Goal: Task Accomplishment & Management: Manage account settings

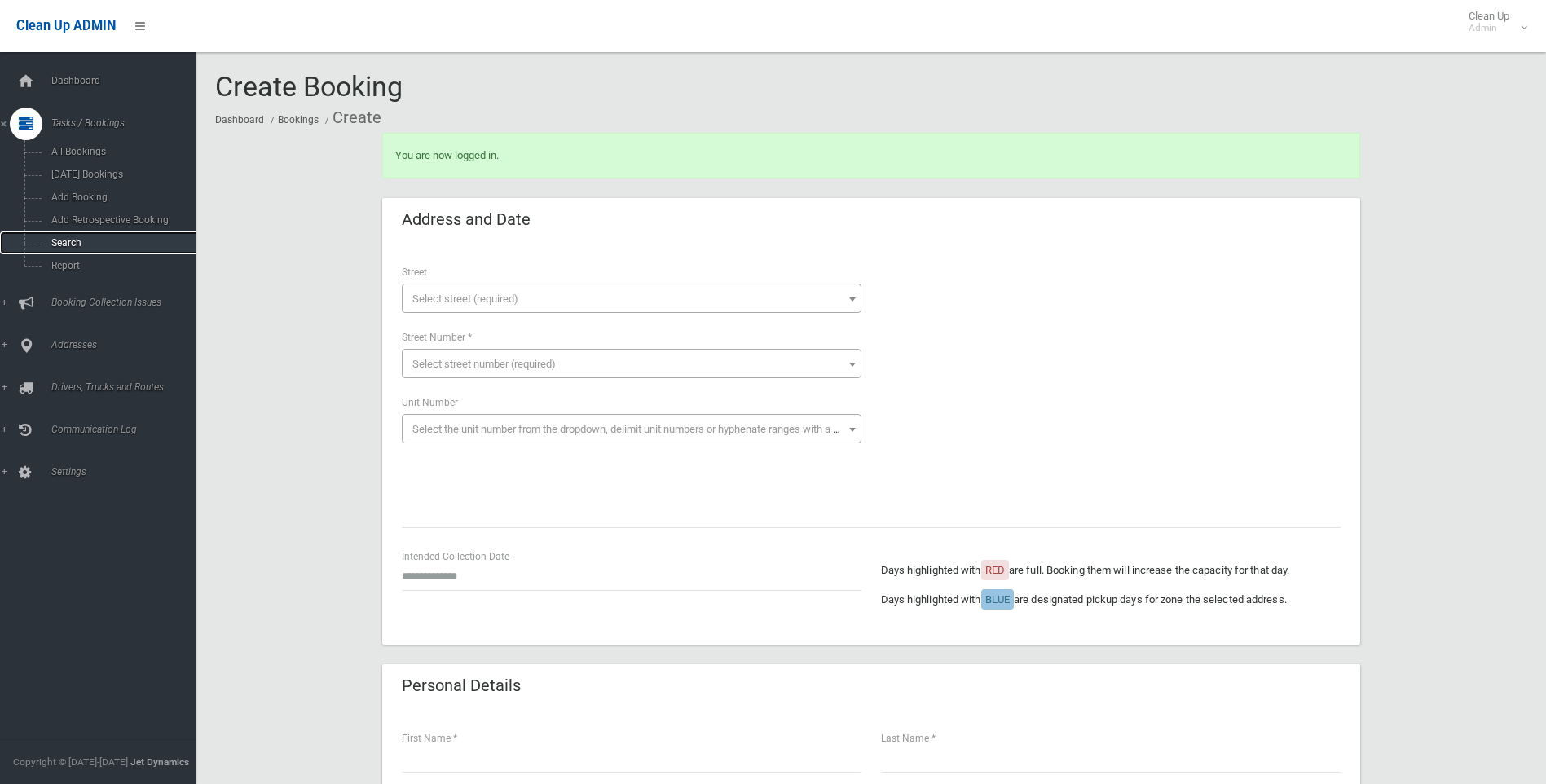
click at [67, 239] on span "Search" at bounding box center [120, 242] width 148 height 12
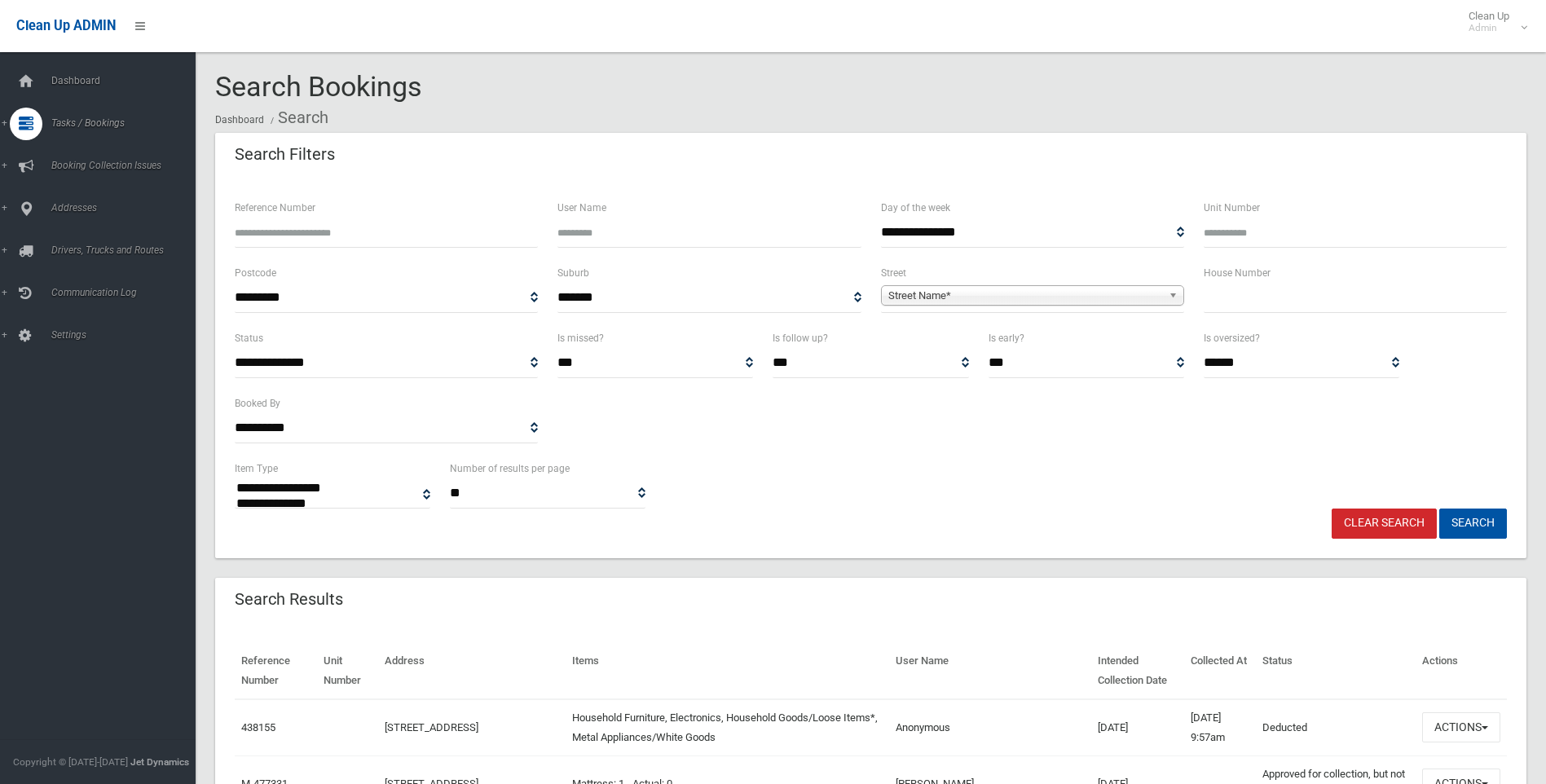
select select
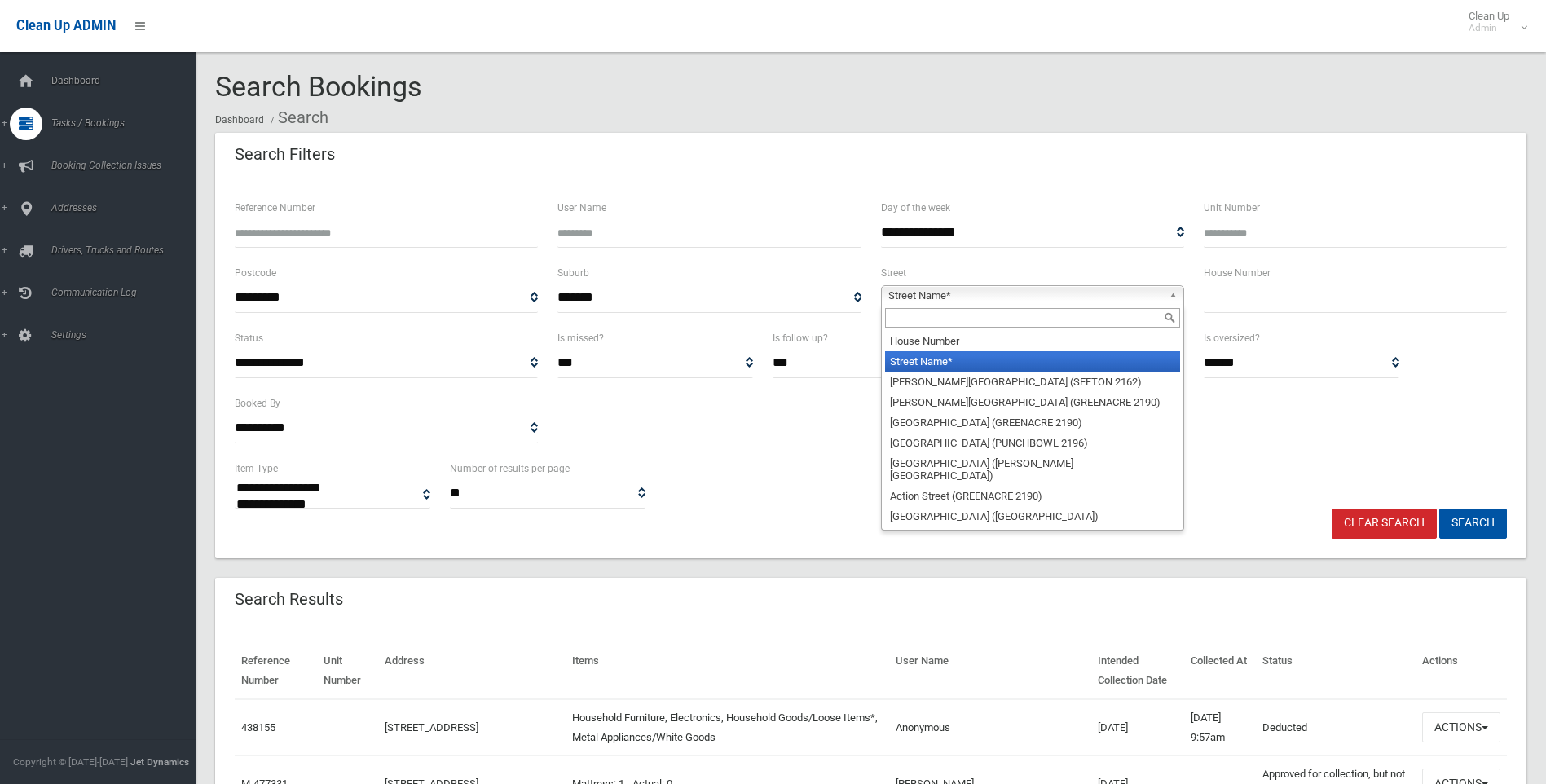
click at [908, 289] on span "Street Name*" at bounding box center [1026, 296] width 274 height 20
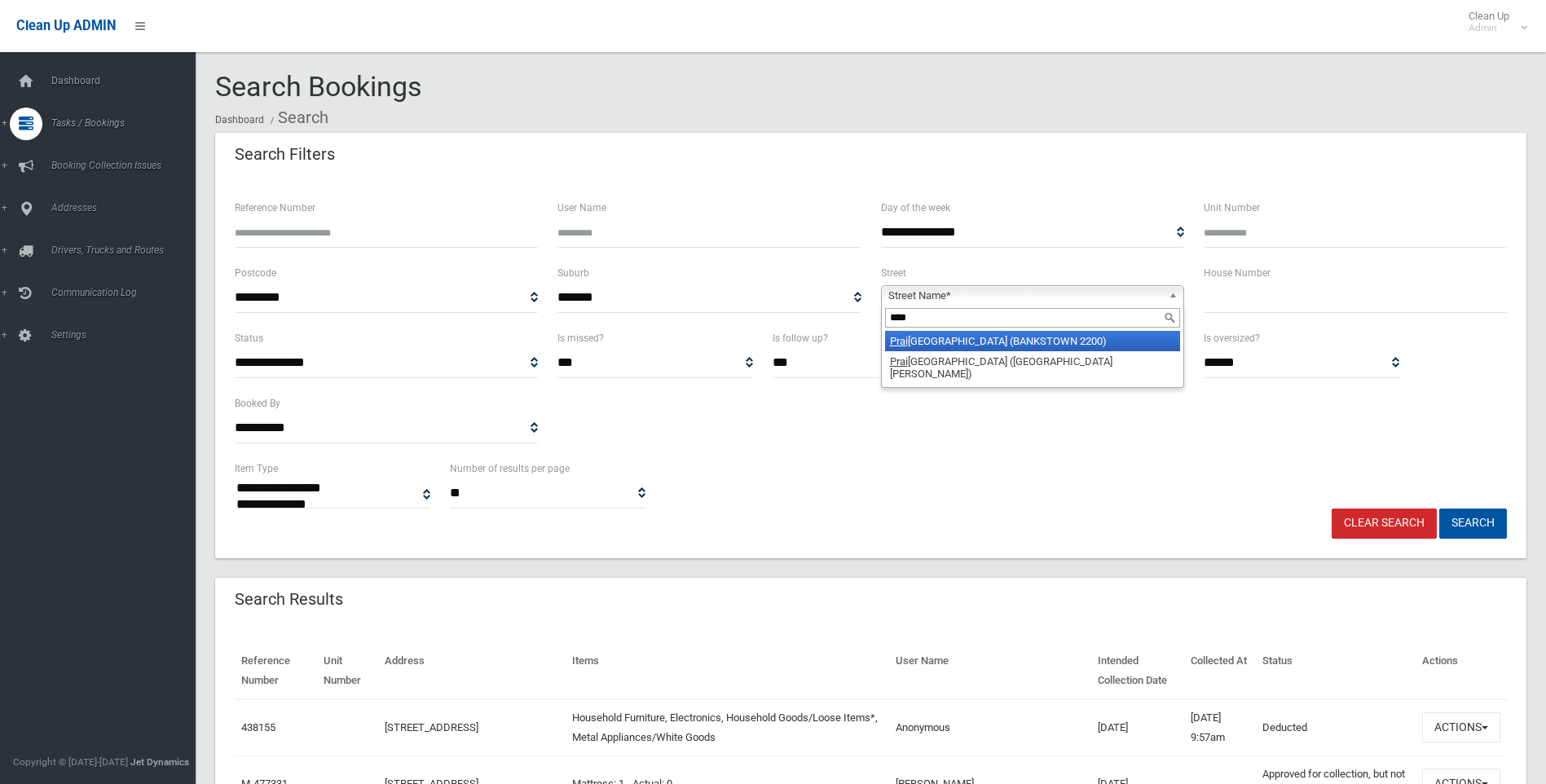
type input "****"
click at [1050, 339] on li "Prai rie Vale Road (BANKSTOWN 2200)" at bounding box center [1033, 341] width 295 height 21
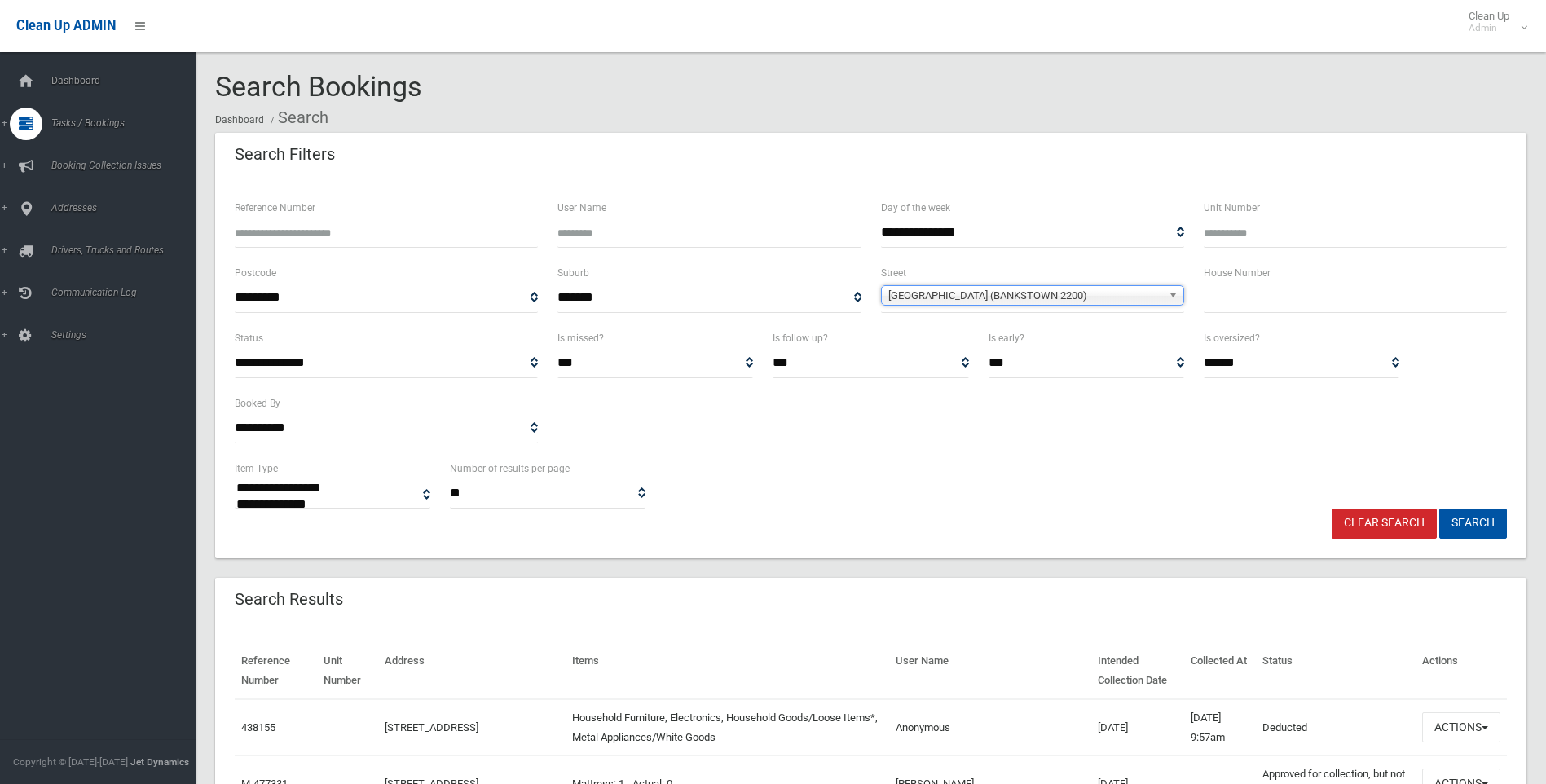
click at [1235, 305] on input "text" at bounding box center [1355, 298] width 303 height 30
type input "**"
click at [1472, 518] on button "Search" at bounding box center [1474, 524] width 68 height 30
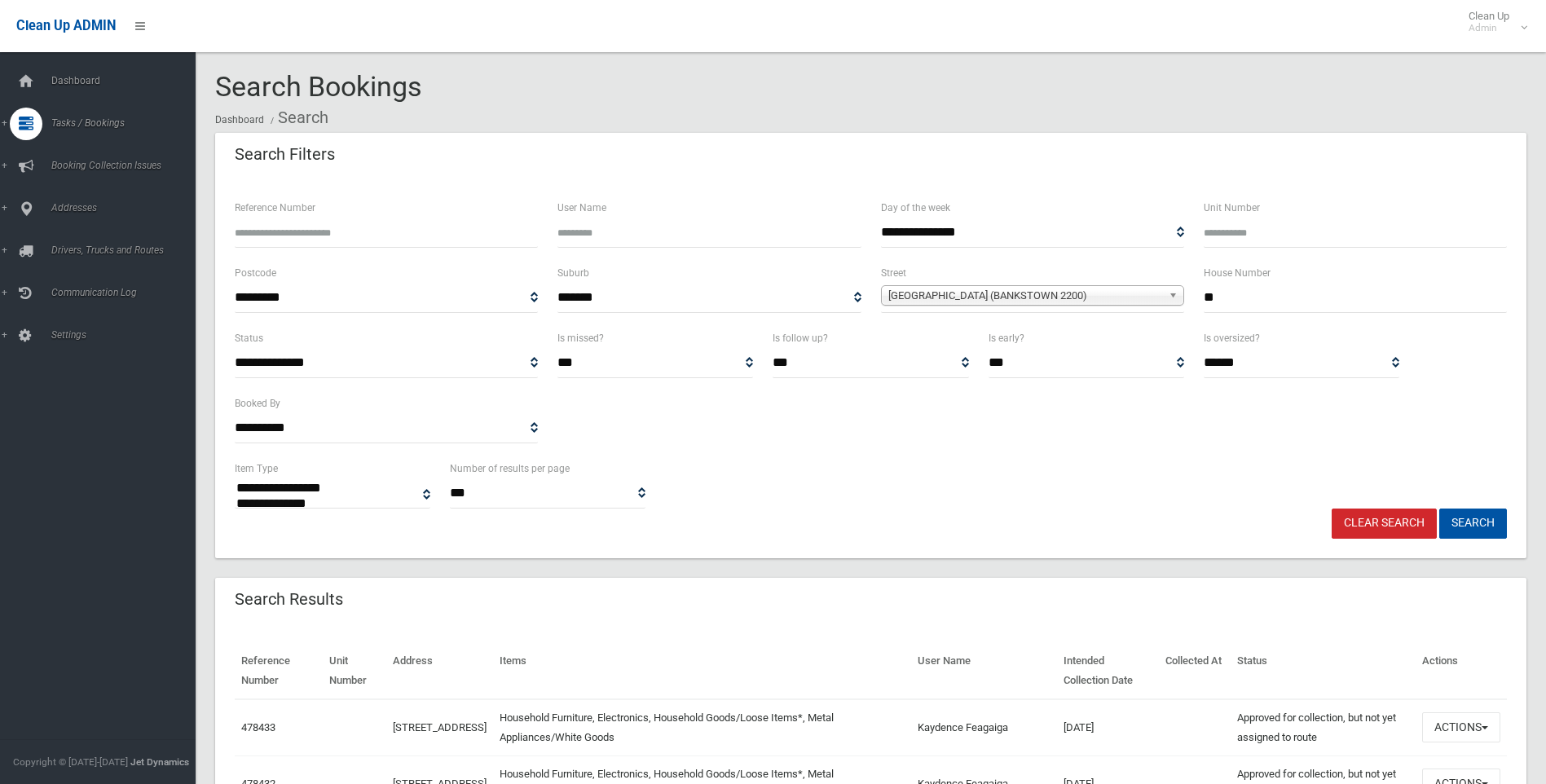
select select
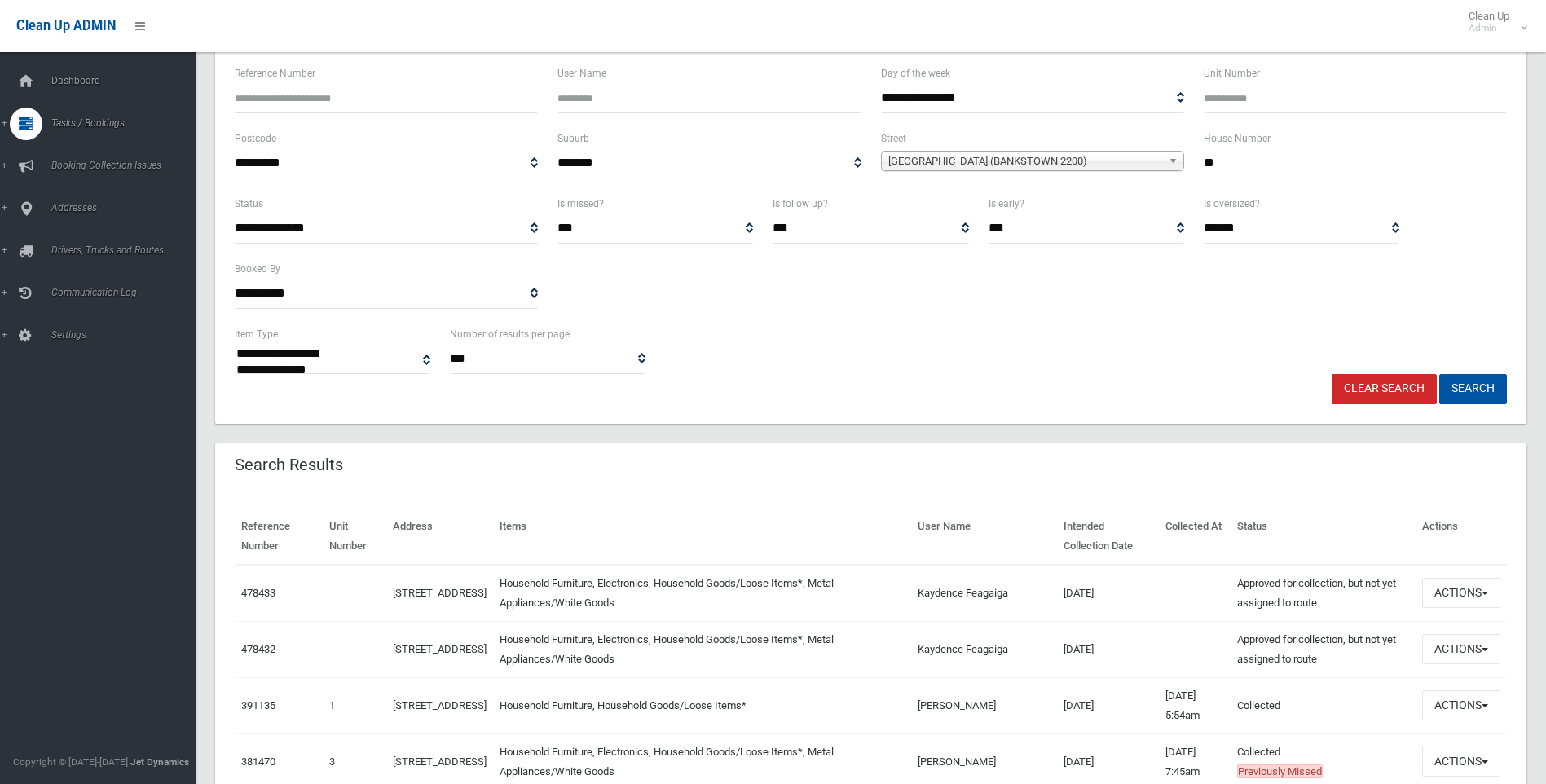
scroll to position [163, 0]
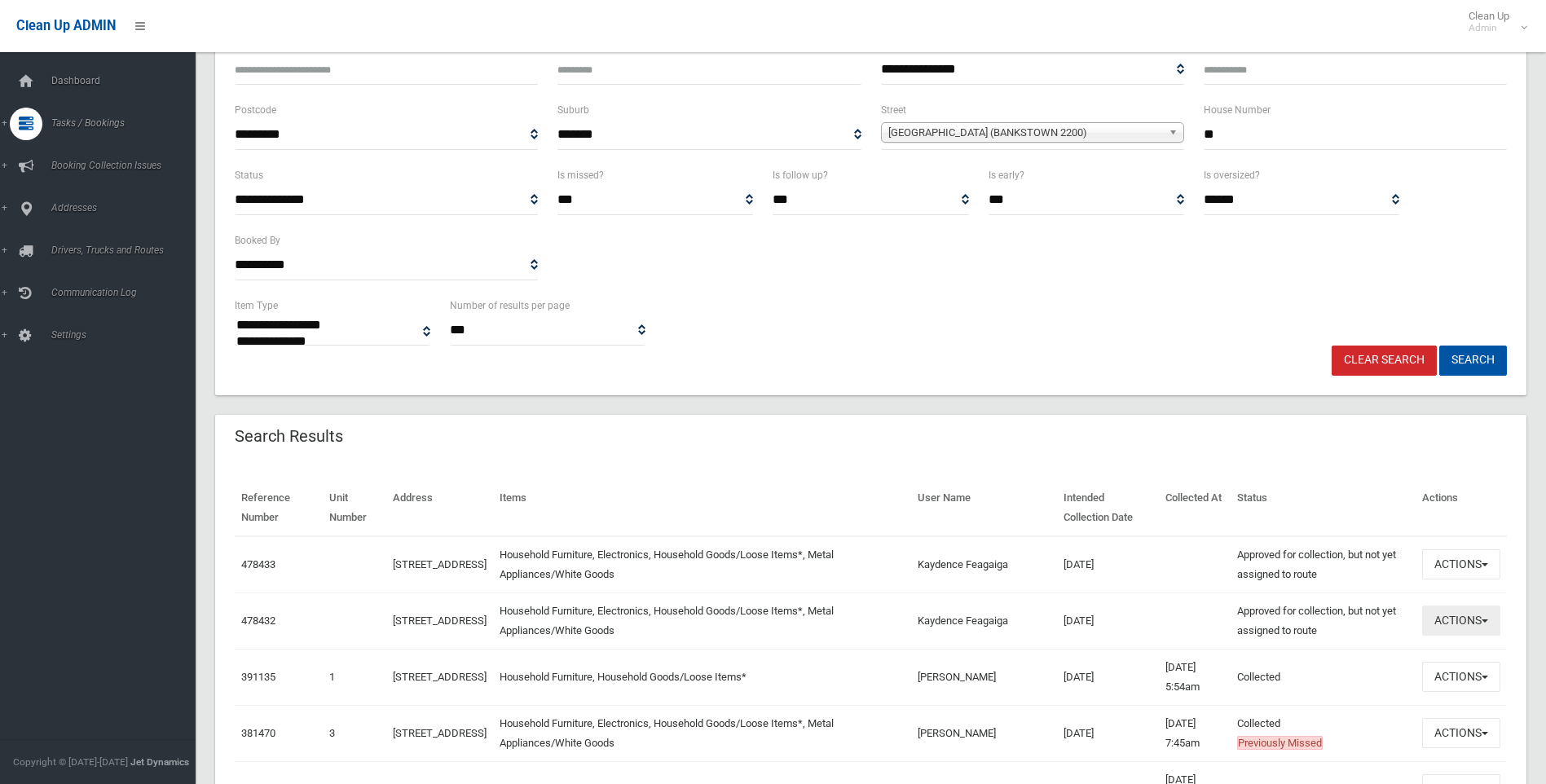
click at [1488, 620] on span "button" at bounding box center [1484, 621] width 6 height 4
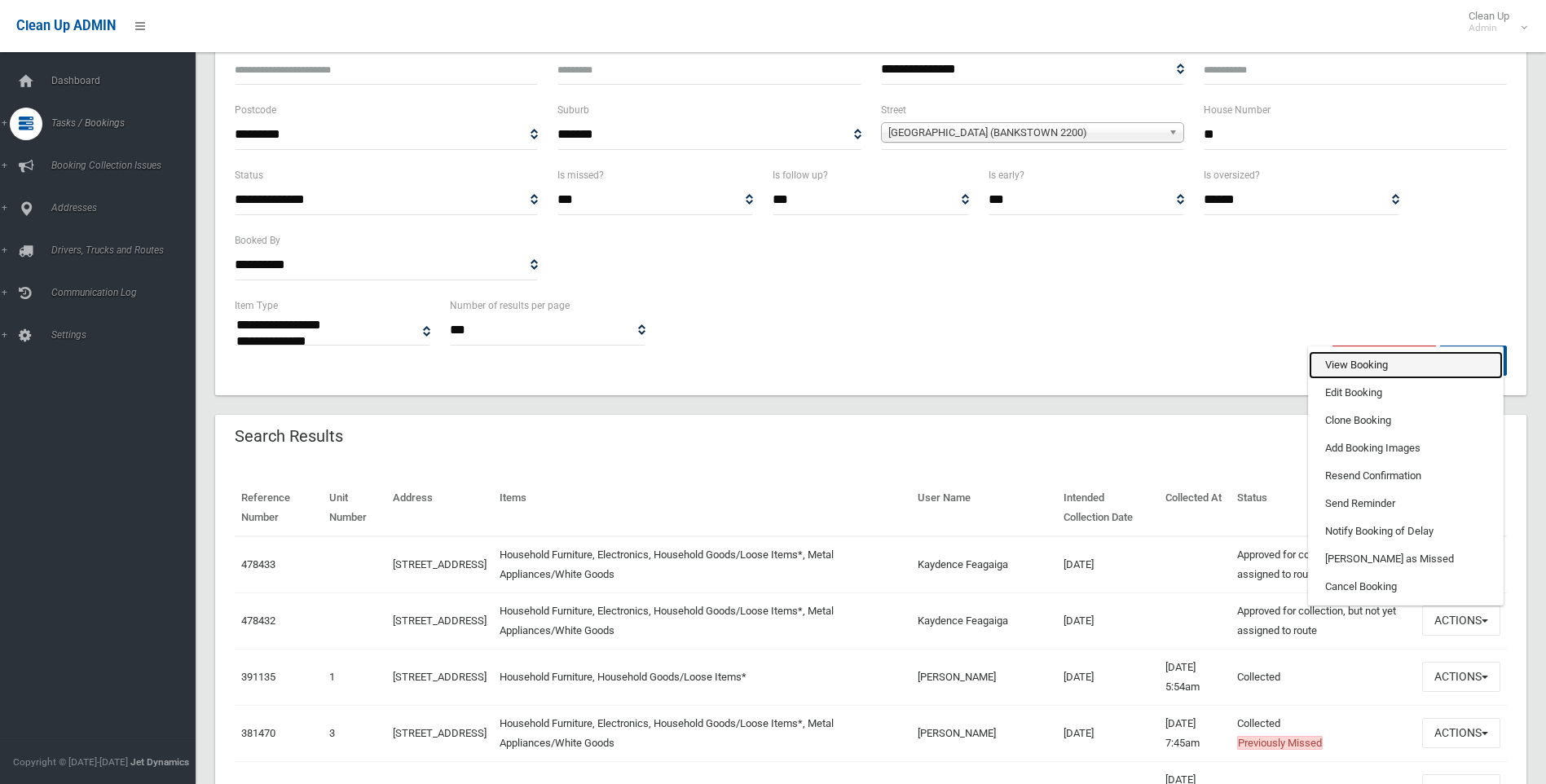
click at [1352, 358] on link "View Booking" at bounding box center [1406, 365] width 194 height 28
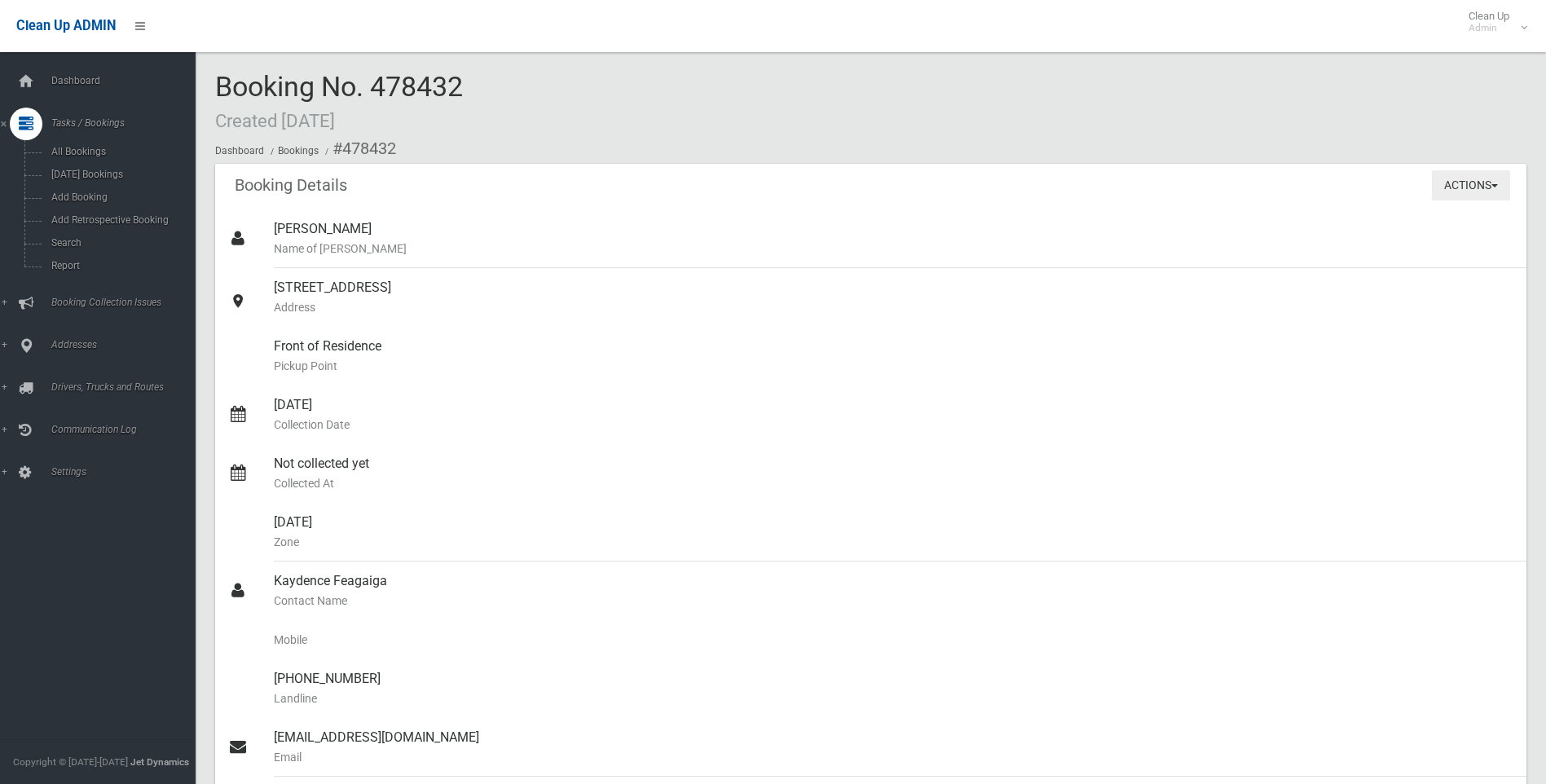
click at [1497, 181] on button "Actions" at bounding box center [1472, 186] width 79 height 30
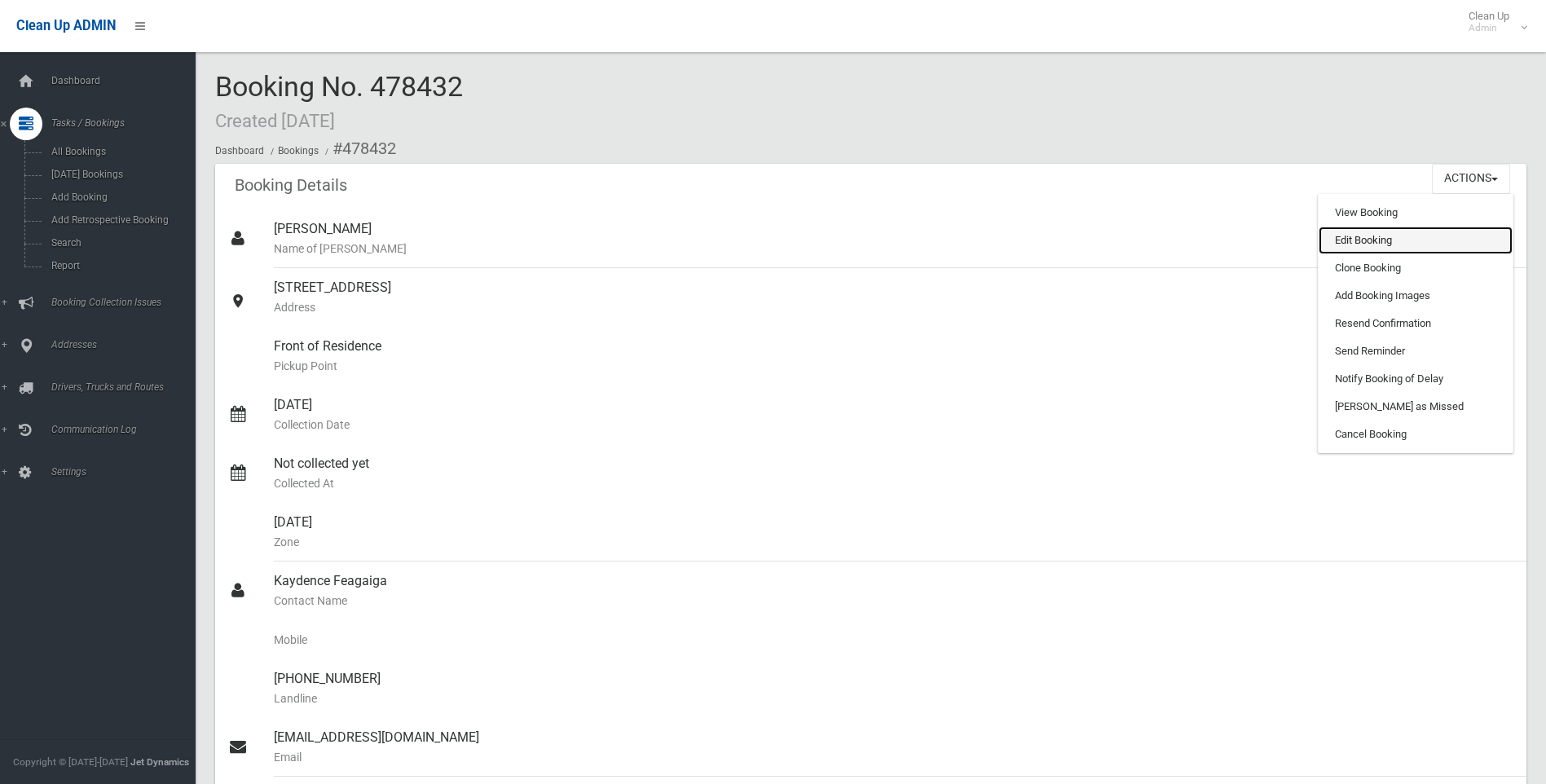
click at [1362, 238] on link "Edit Booking" at bounding box center [1415, 240] width 194 height 28
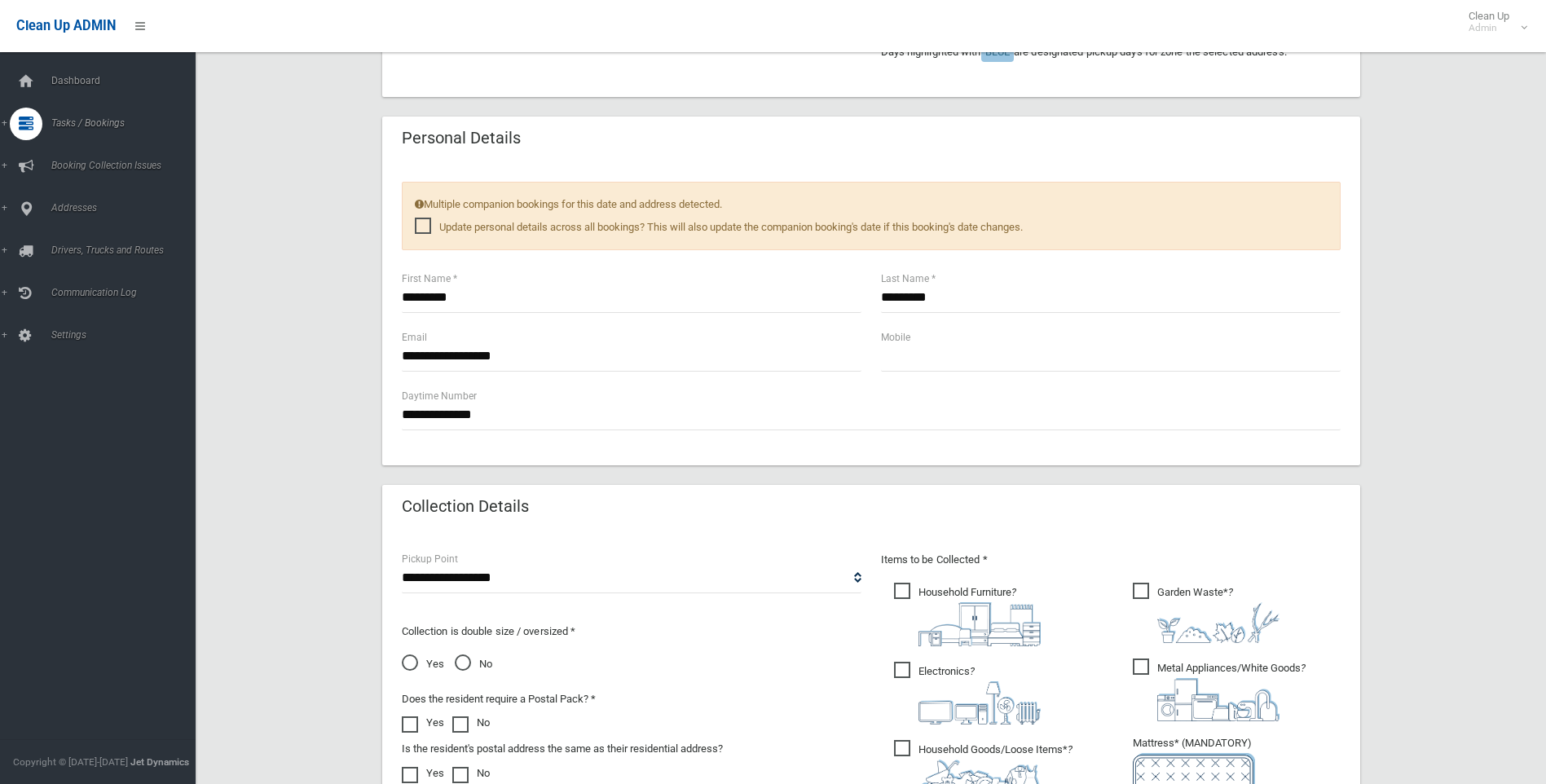
scroll to position [652, 0]
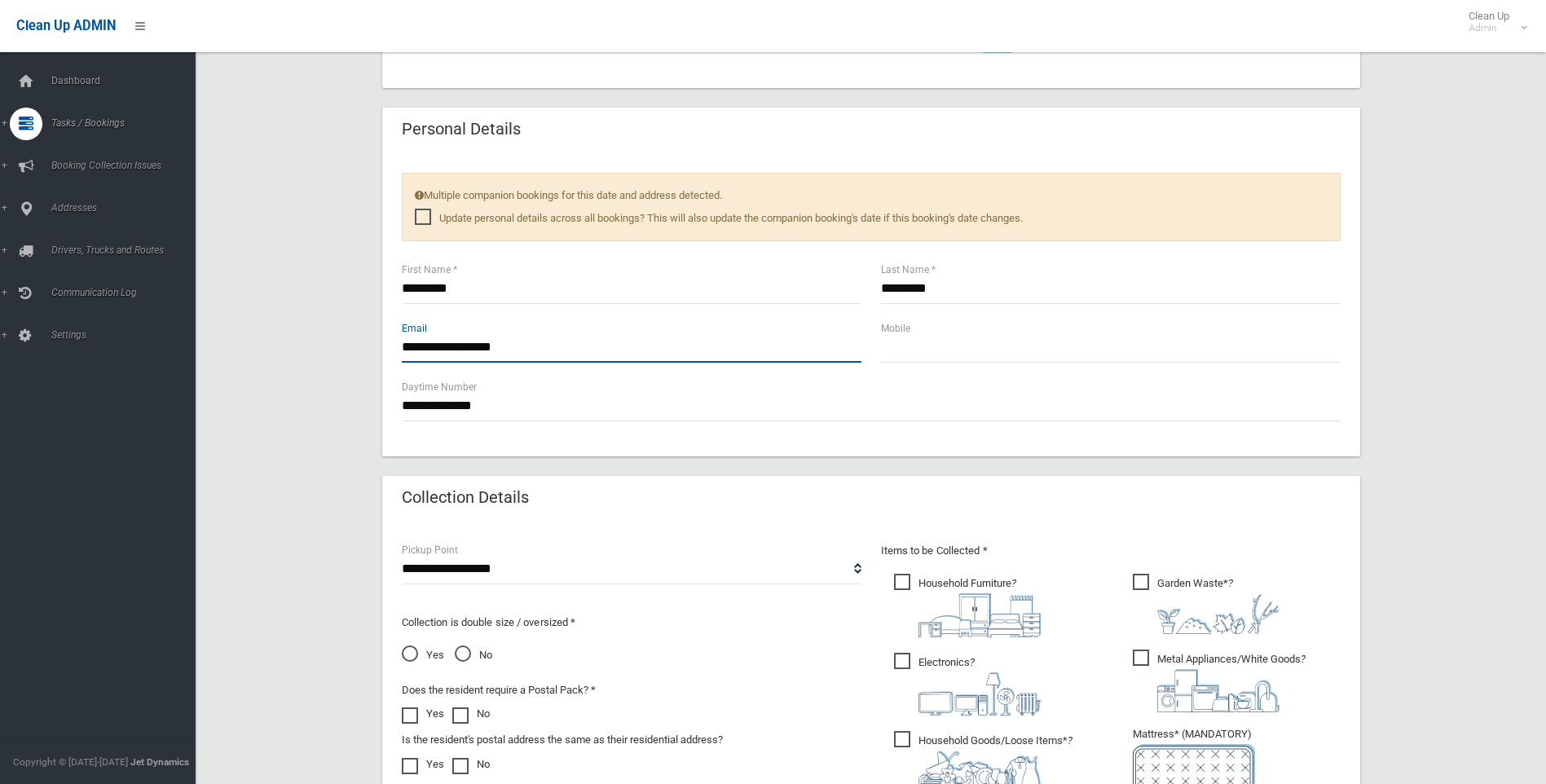
click at [520, 345] on input "**********" at bounding box center [631, 348] width 460 height 30
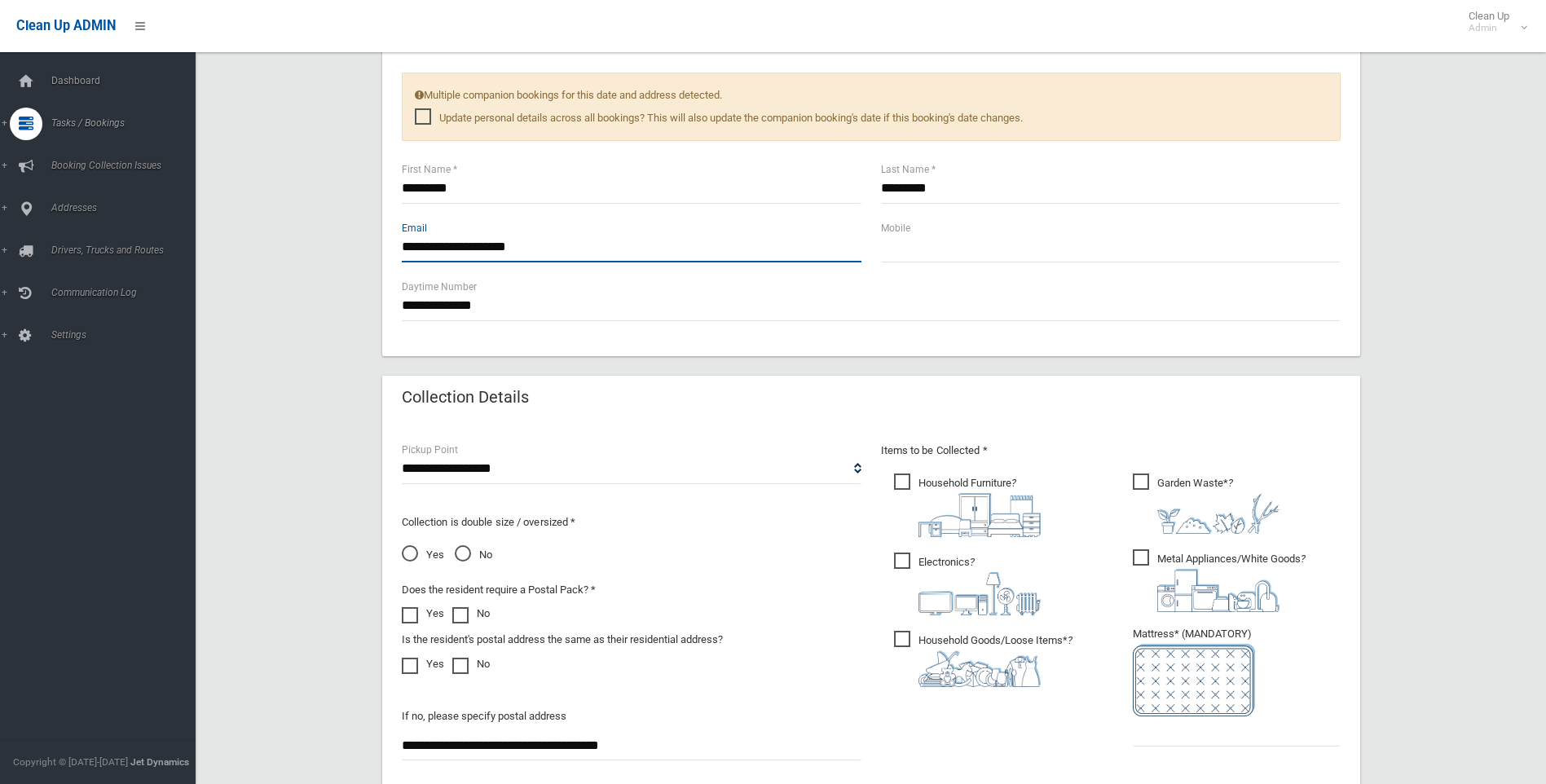
scroll to position [978, 0]
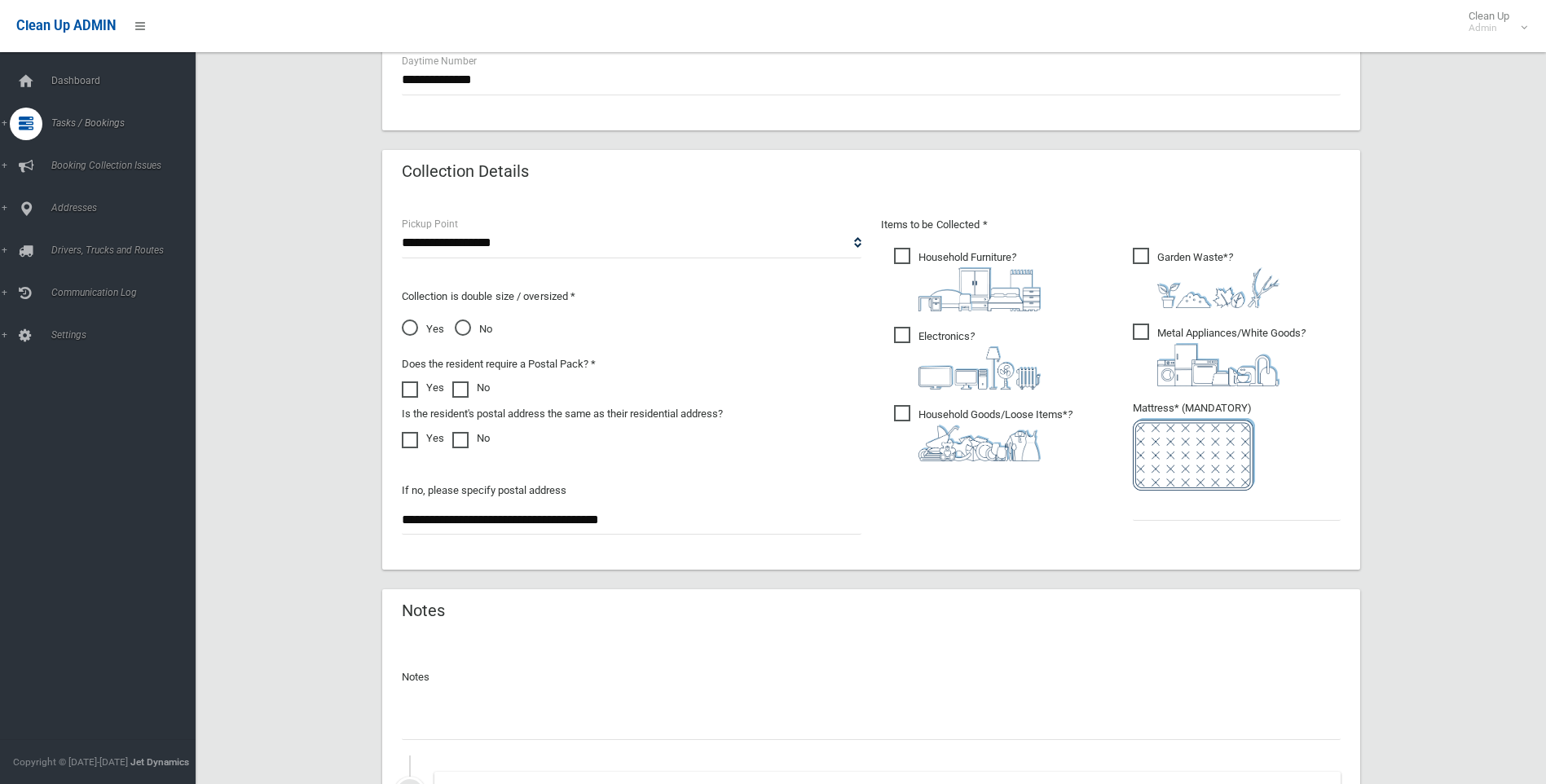
type input "**********"
click at [1138, 510] on input "text" at bounding box center [1237, 506] width 207 height 30
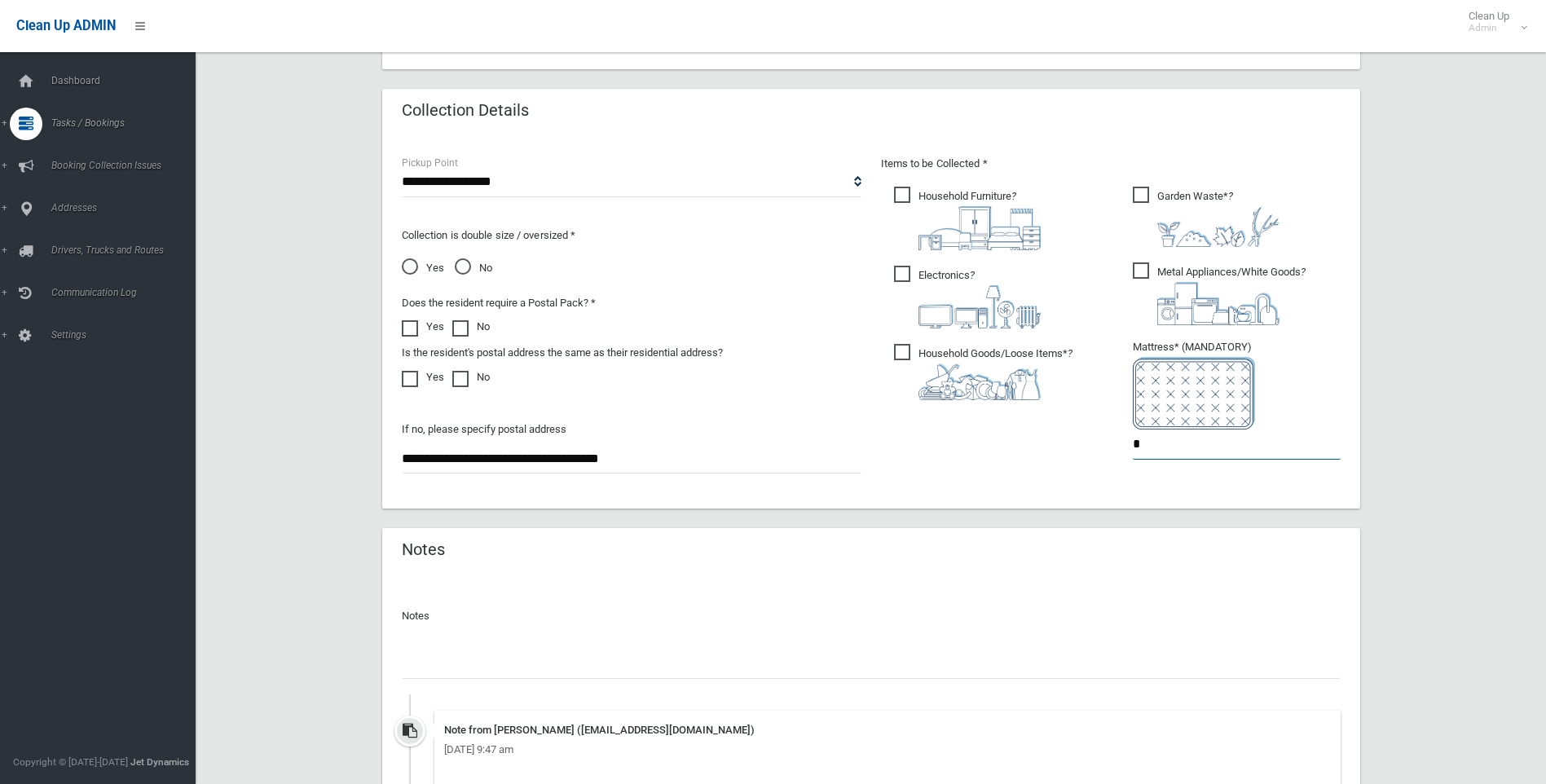
scroll to position [1219, 0]
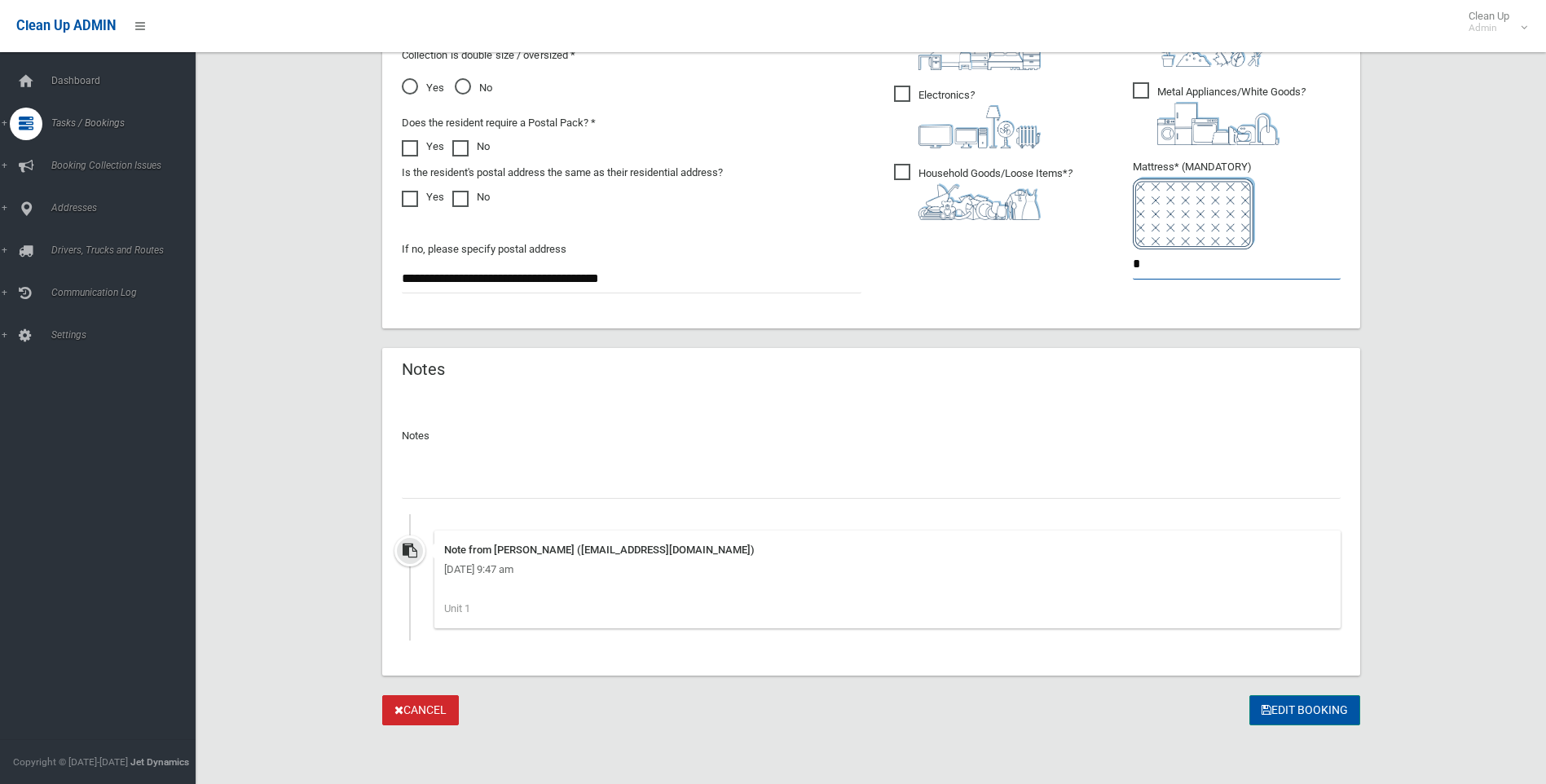
type input "*"
click at [1287, 704] on button "Edit Booking" at bounding box center [1305, 711] width 111 height 30
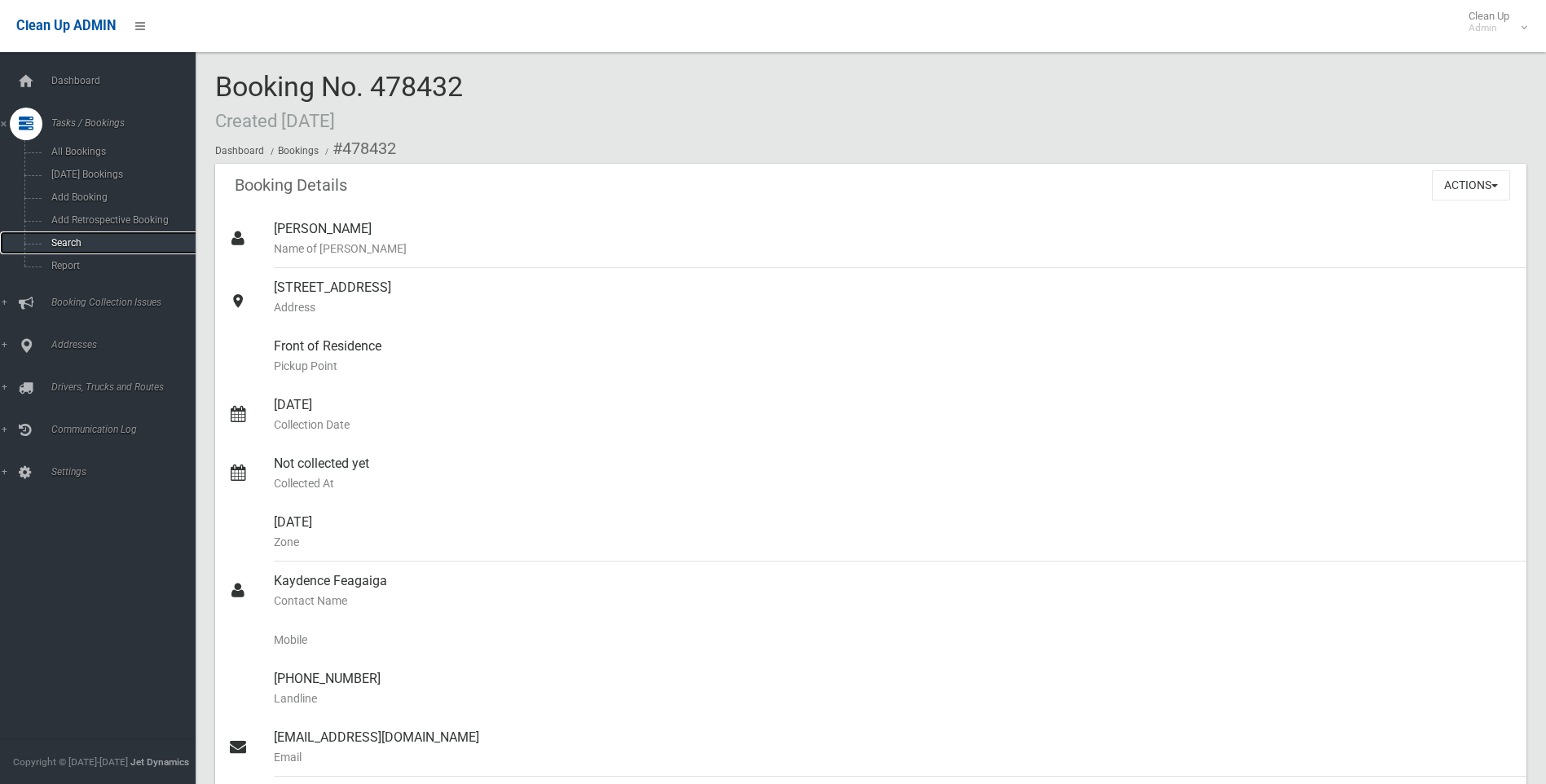
click at [70, 236] on link "Search" at bounding box center [104, 243] width 207 height 23
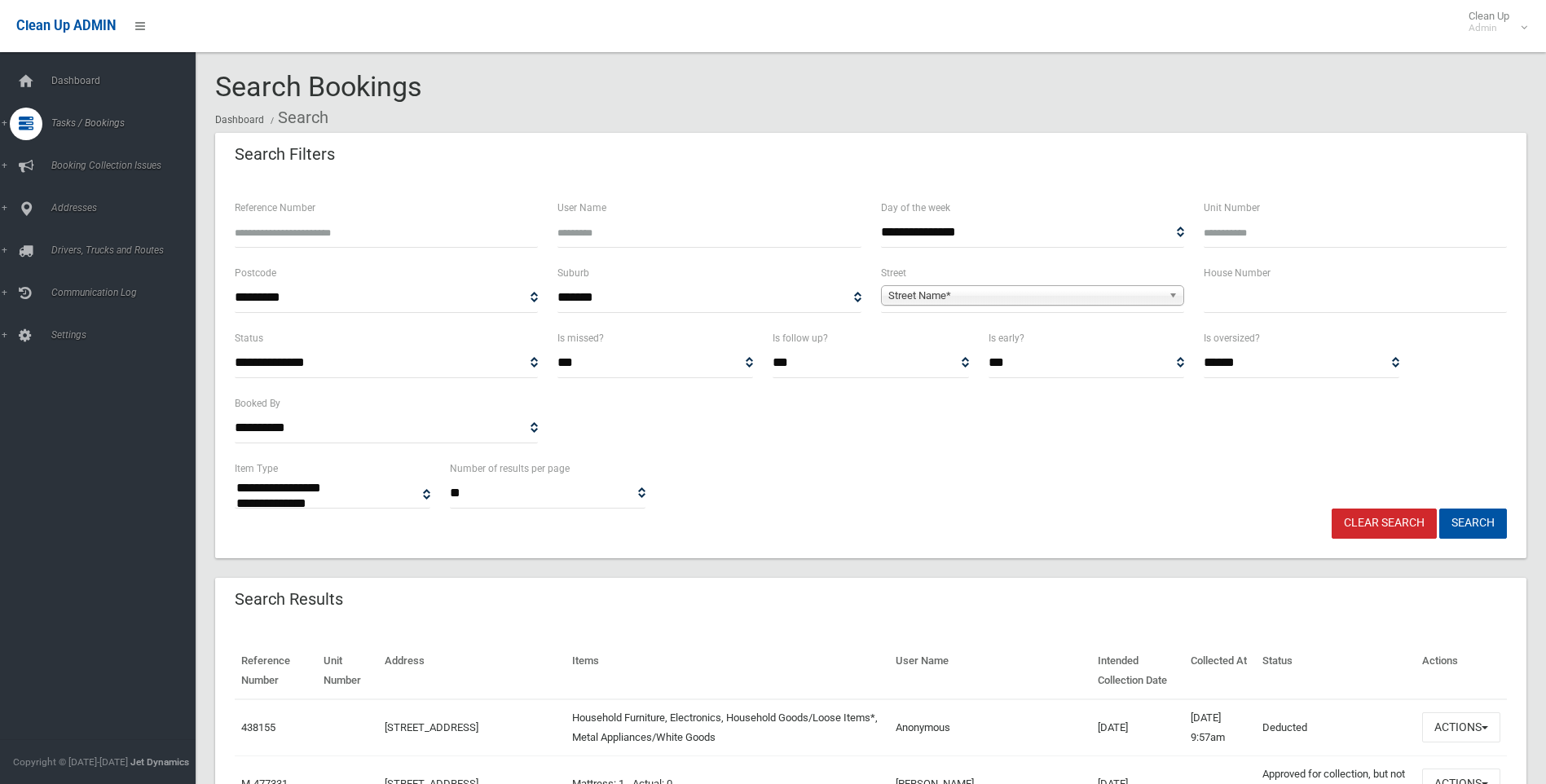
select select
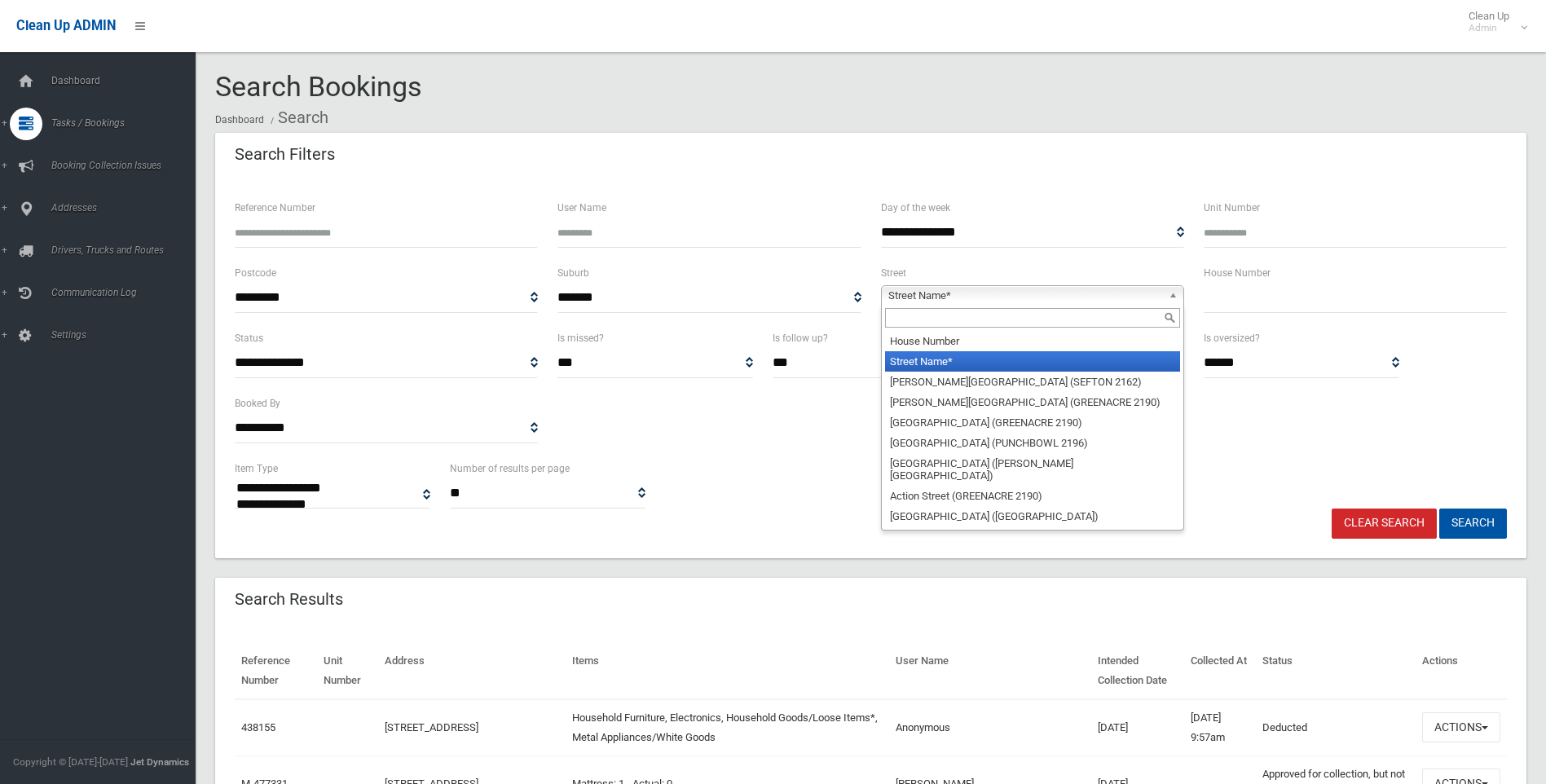
click at [913, 289] on span "Street Name*" at bounding box center [1026, 296] width 274 height 20
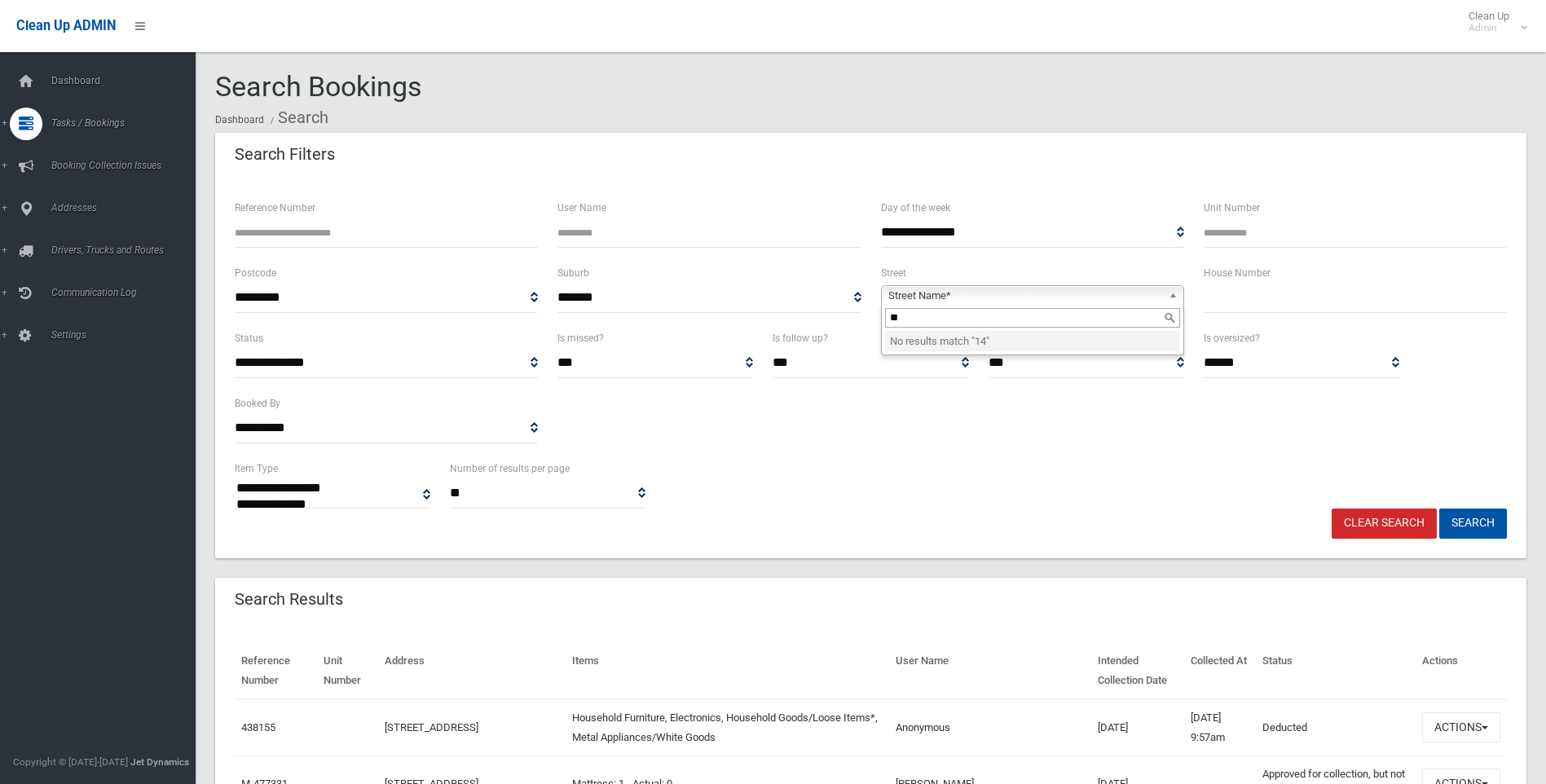
type input "*"
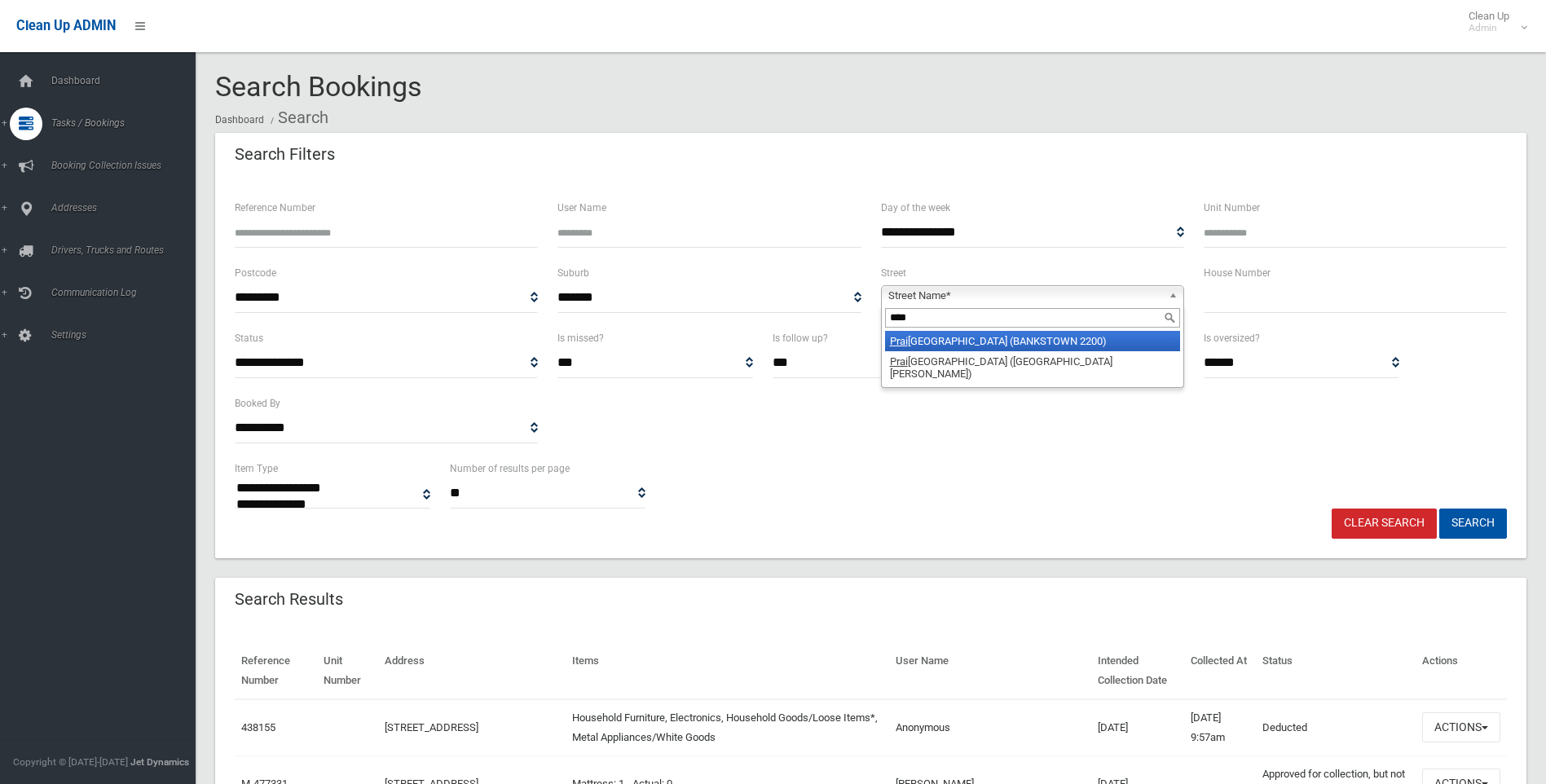
type input "****"
click at [955, 336] on li "Prai rie Vale Road (BANKSTOWN 2200)" at bounding box center [1033, 341] width 295 height 21
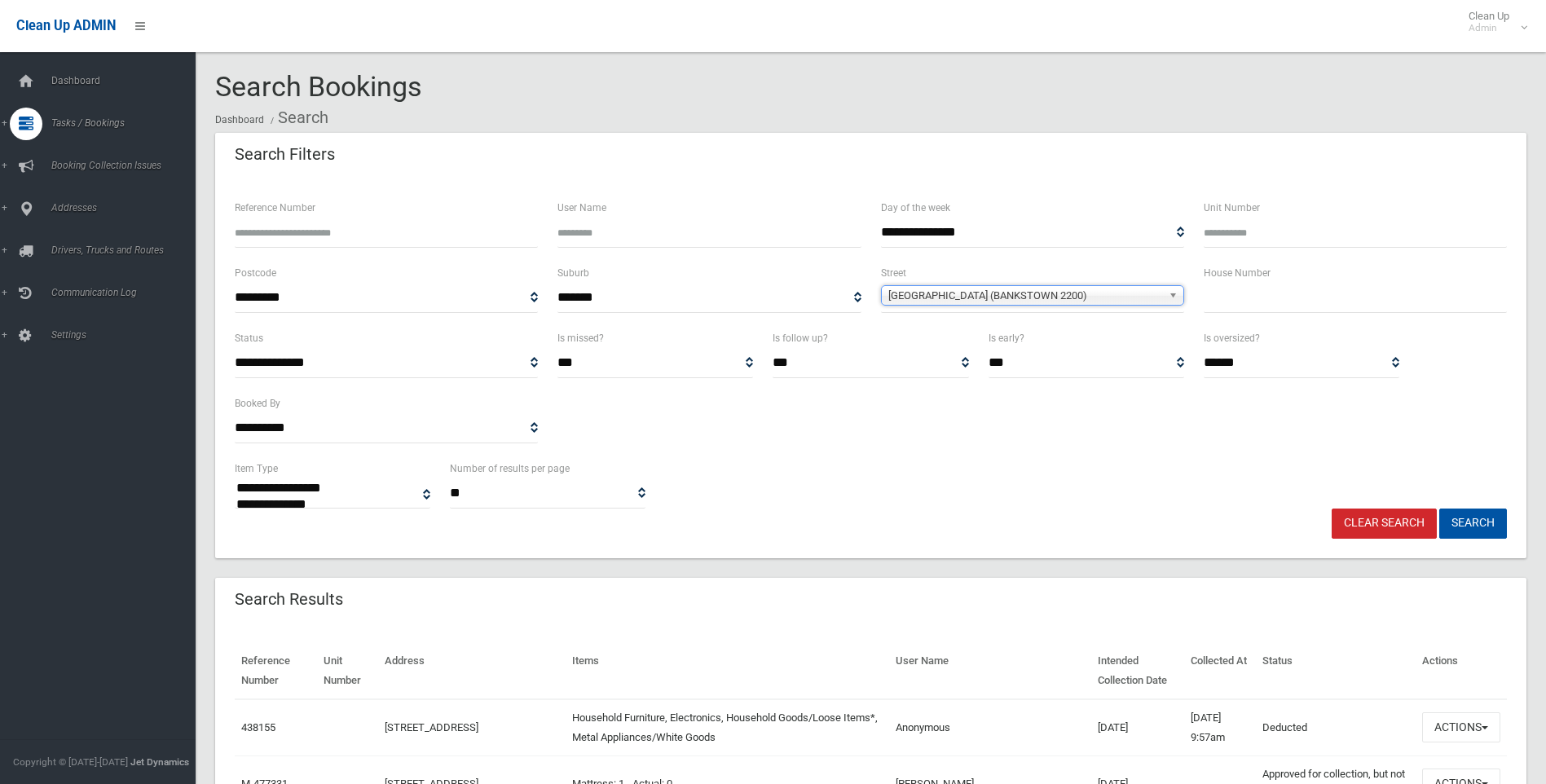
click at [1223, 291] on input "text" at bounding box center [1355, 298] width 303 height 30
type input "**"
click at [1462, 519] on button "Search" at bounding box center [1474, 524] width 68 height 30
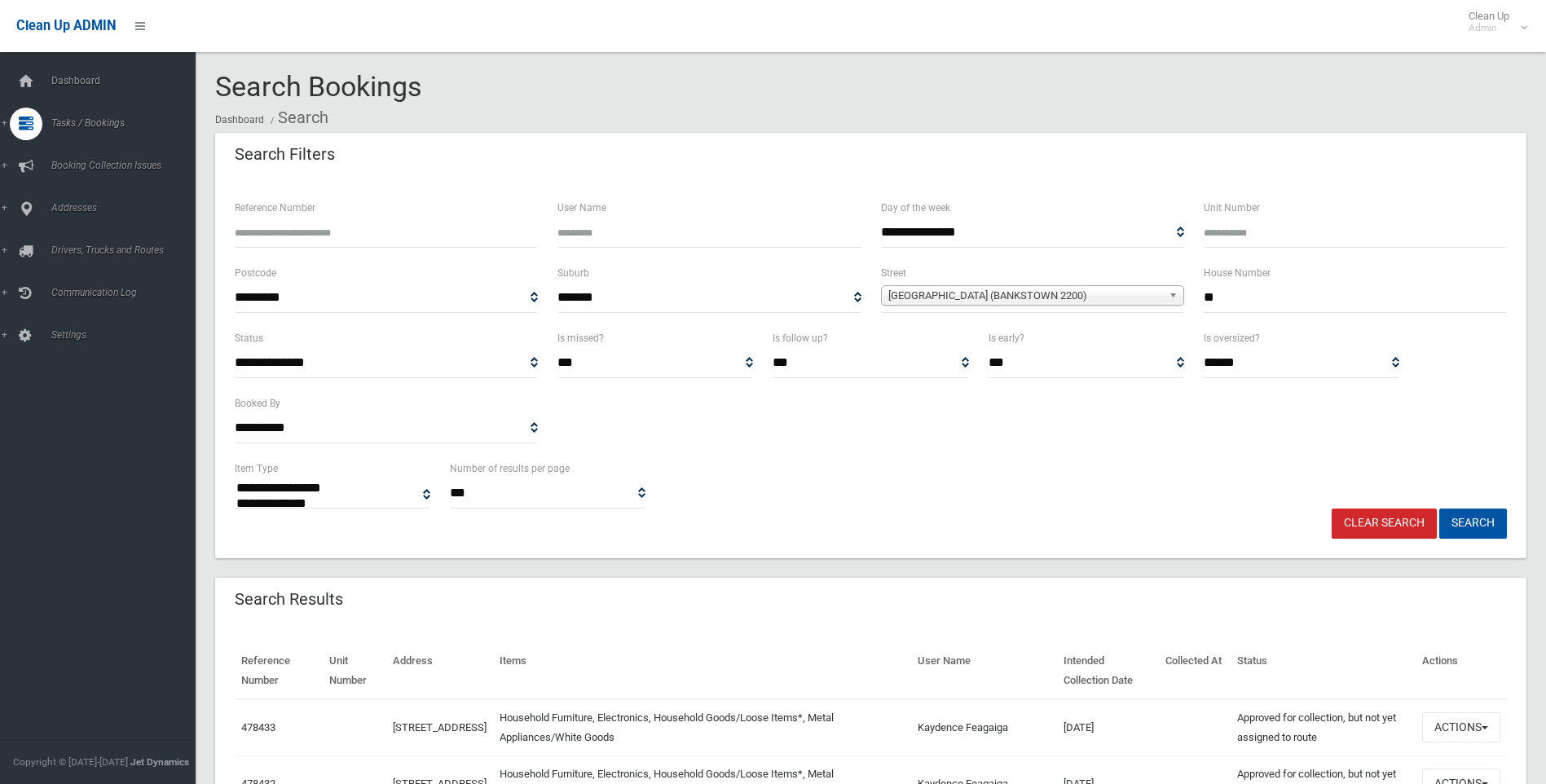
select select
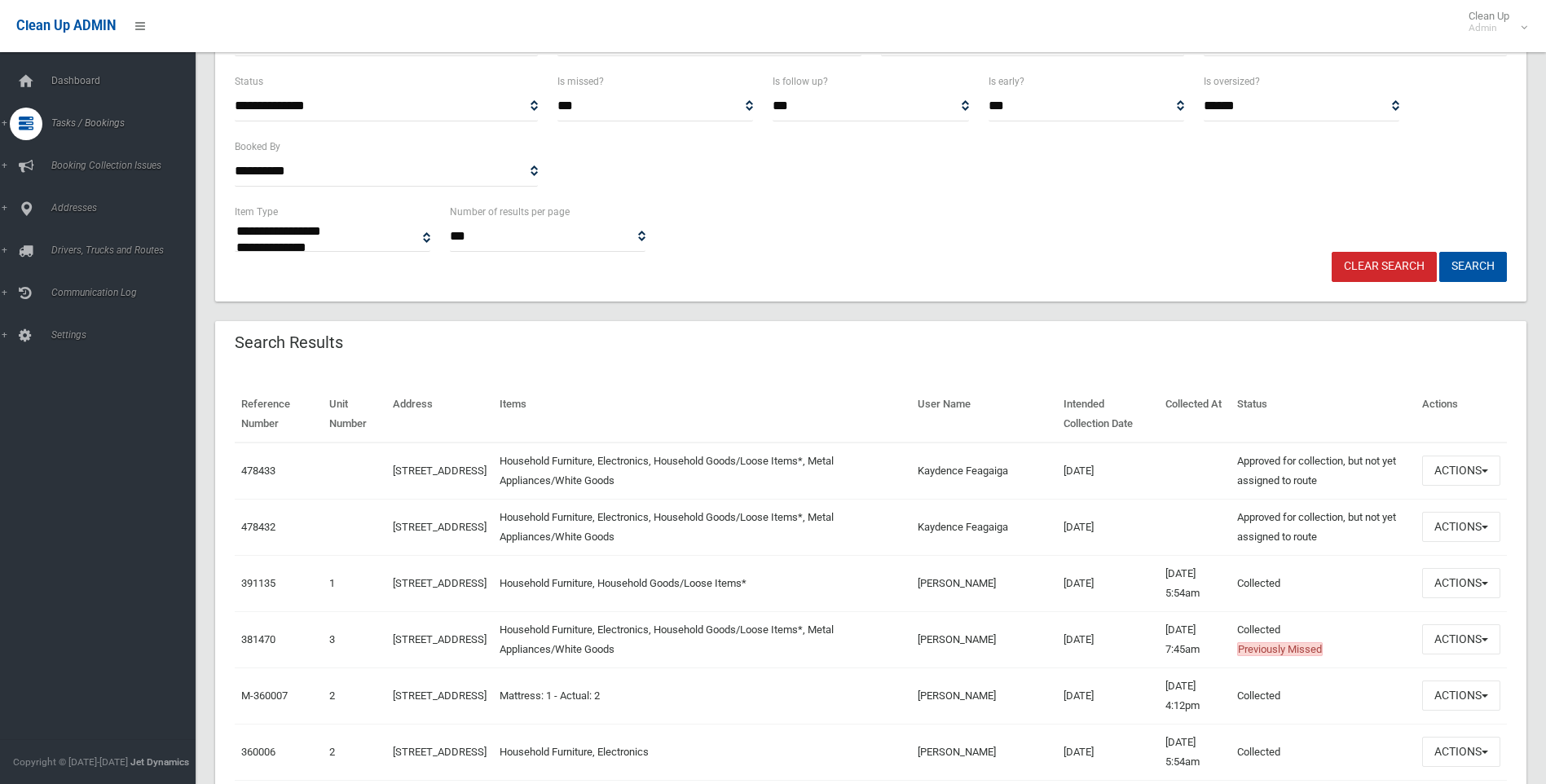
scroll to position [326, 0]
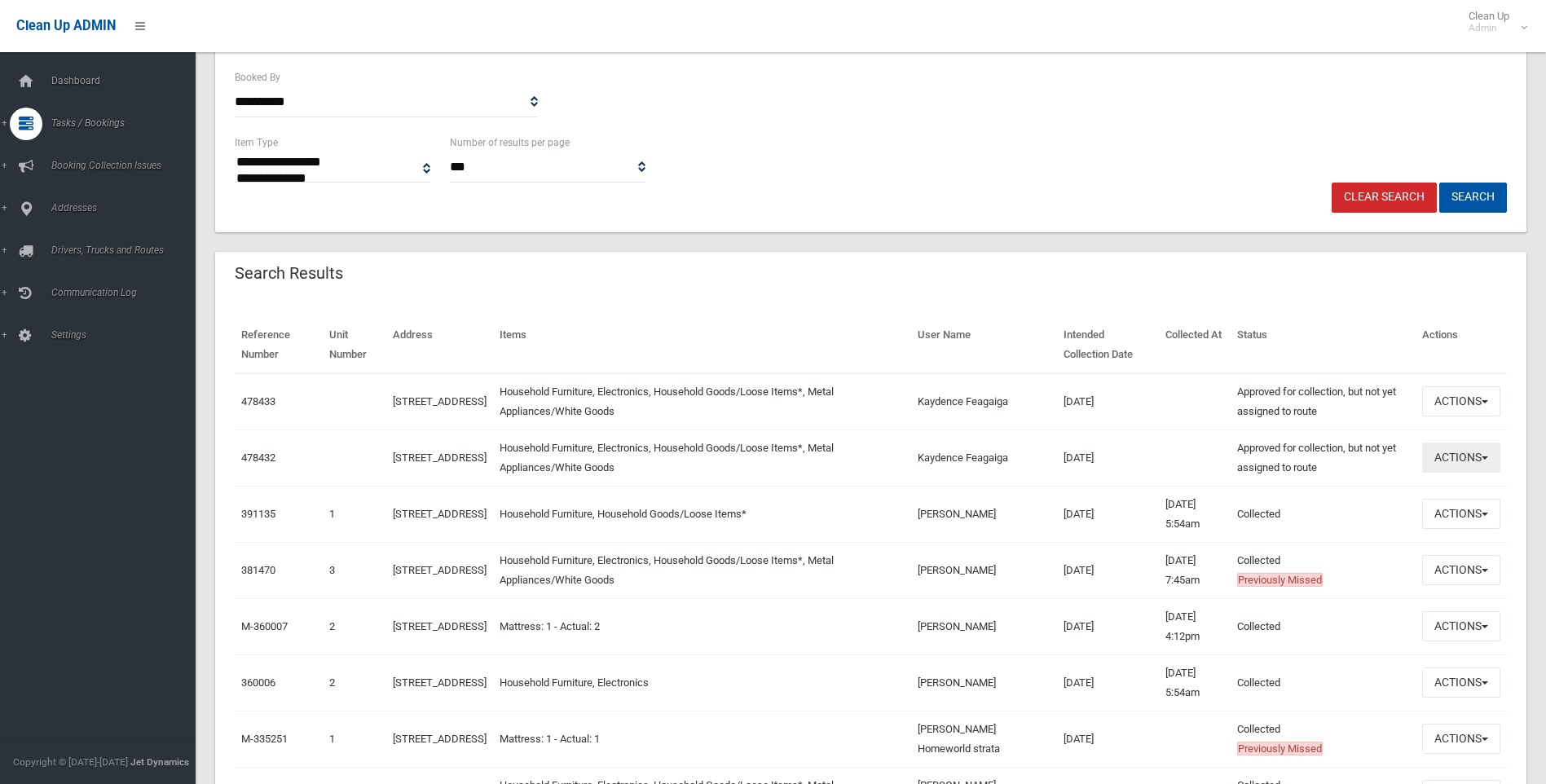
click at [1483, 456] on button "Actions" at bounding box center [1462, 458] width 79 height 30
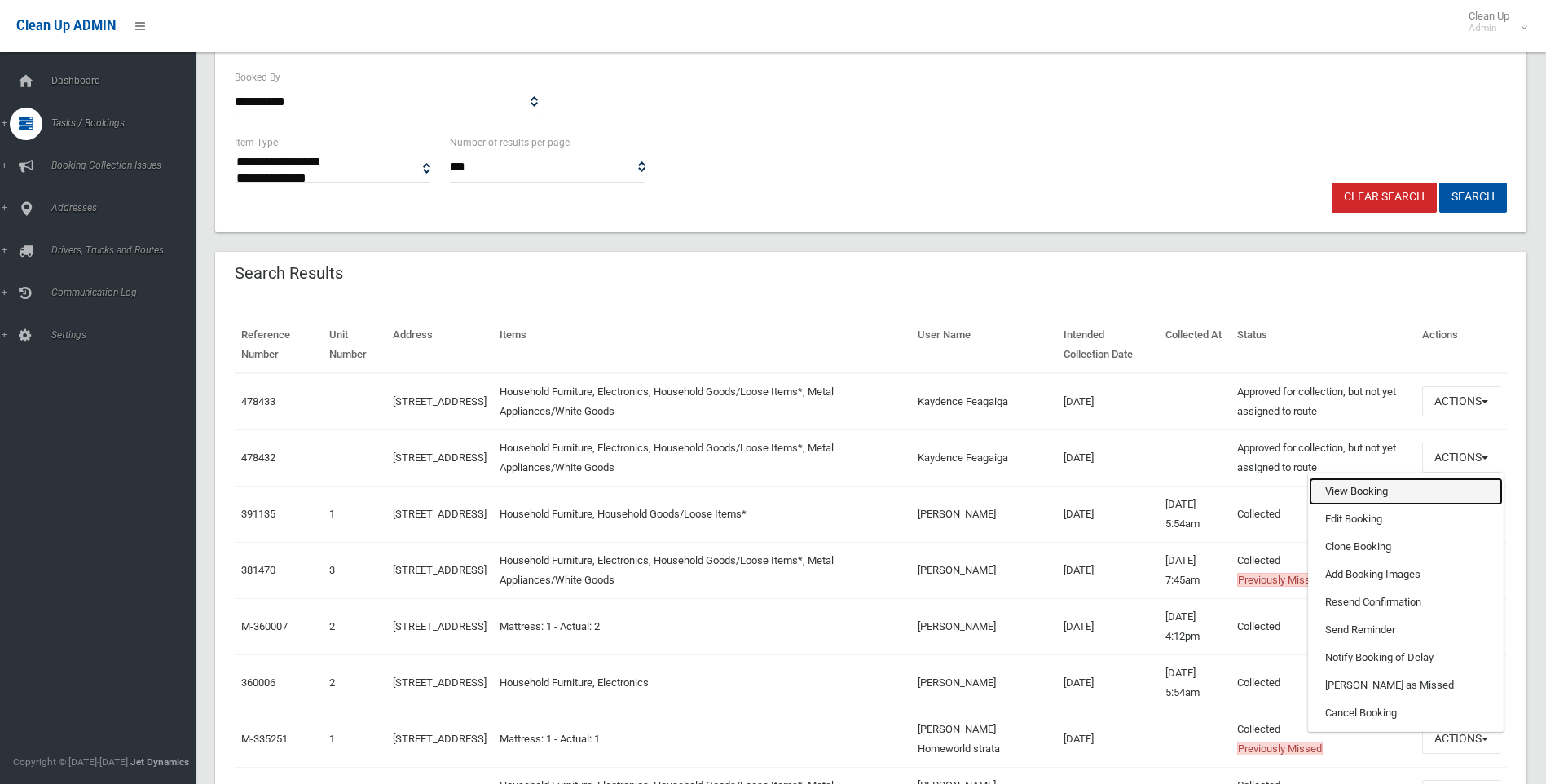
click at [1350, 491] on link "View Booking" at bounding box center [1406, 491] width 194 height 28
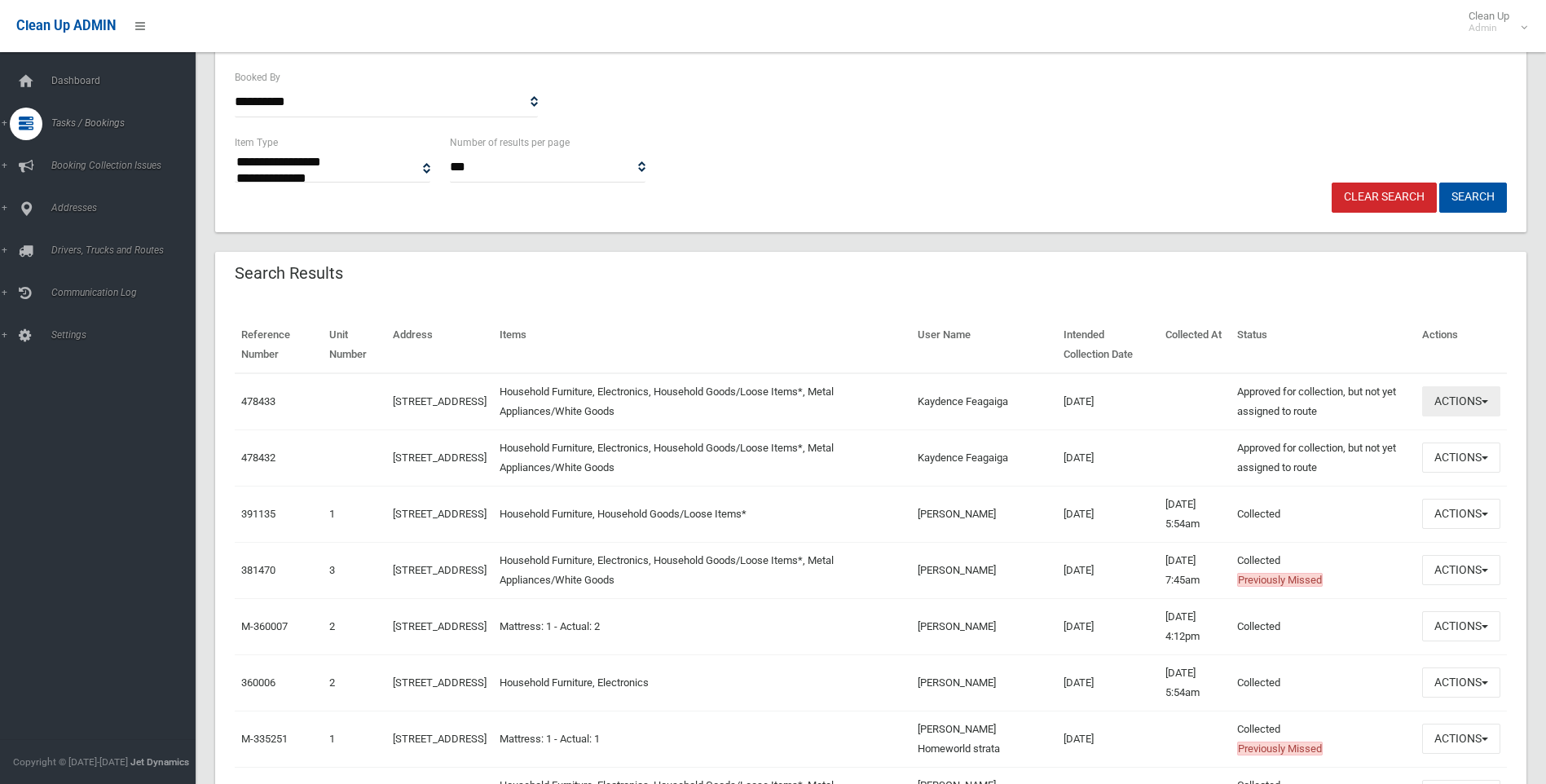
click at [1480, 400] on button "Actions" at bounding box center [1462, 401] width 79 height 30
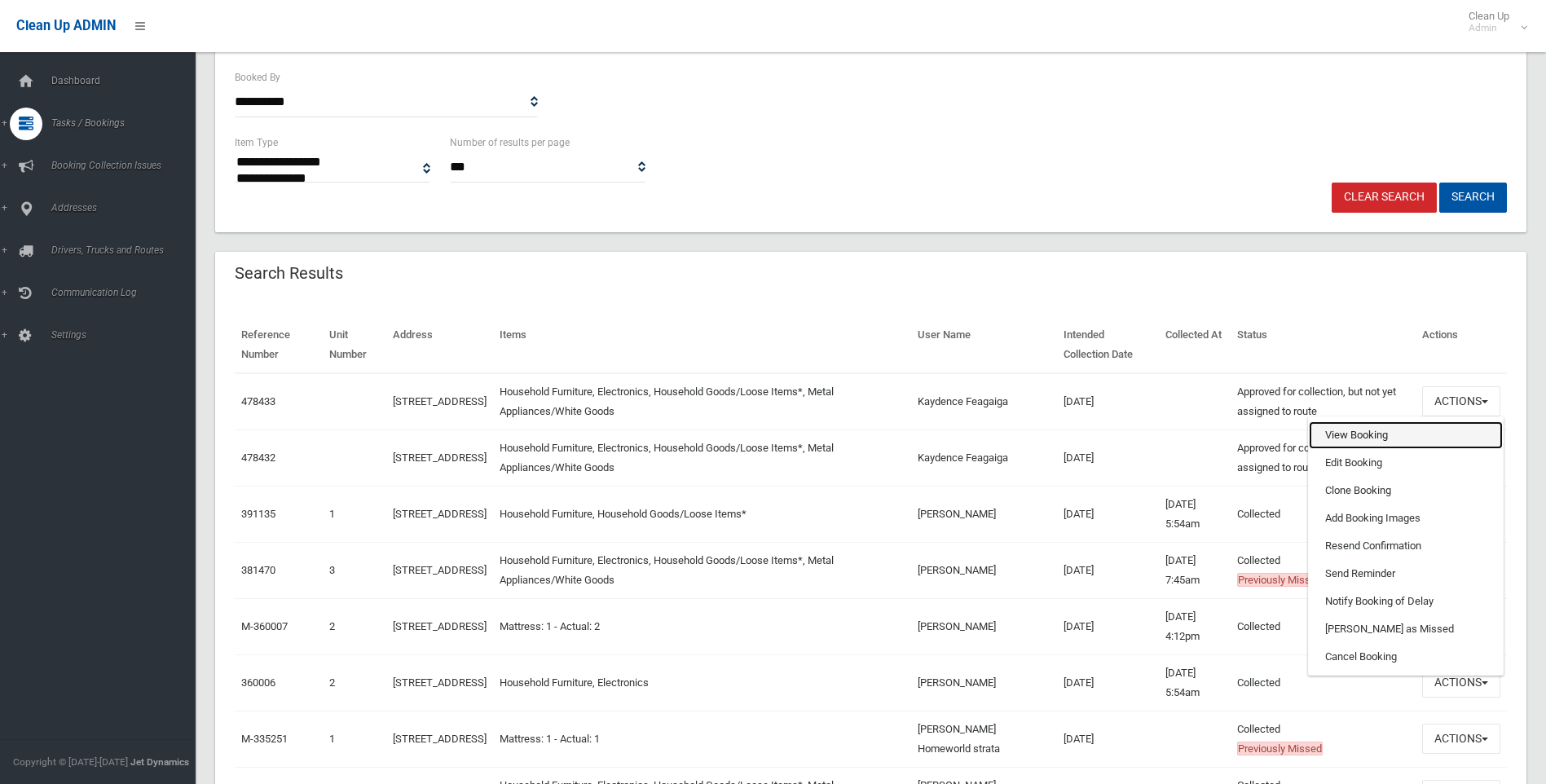
click at [1354, 433] on link "View Booking" at bounding box center [1406, 434] width 194 height 28
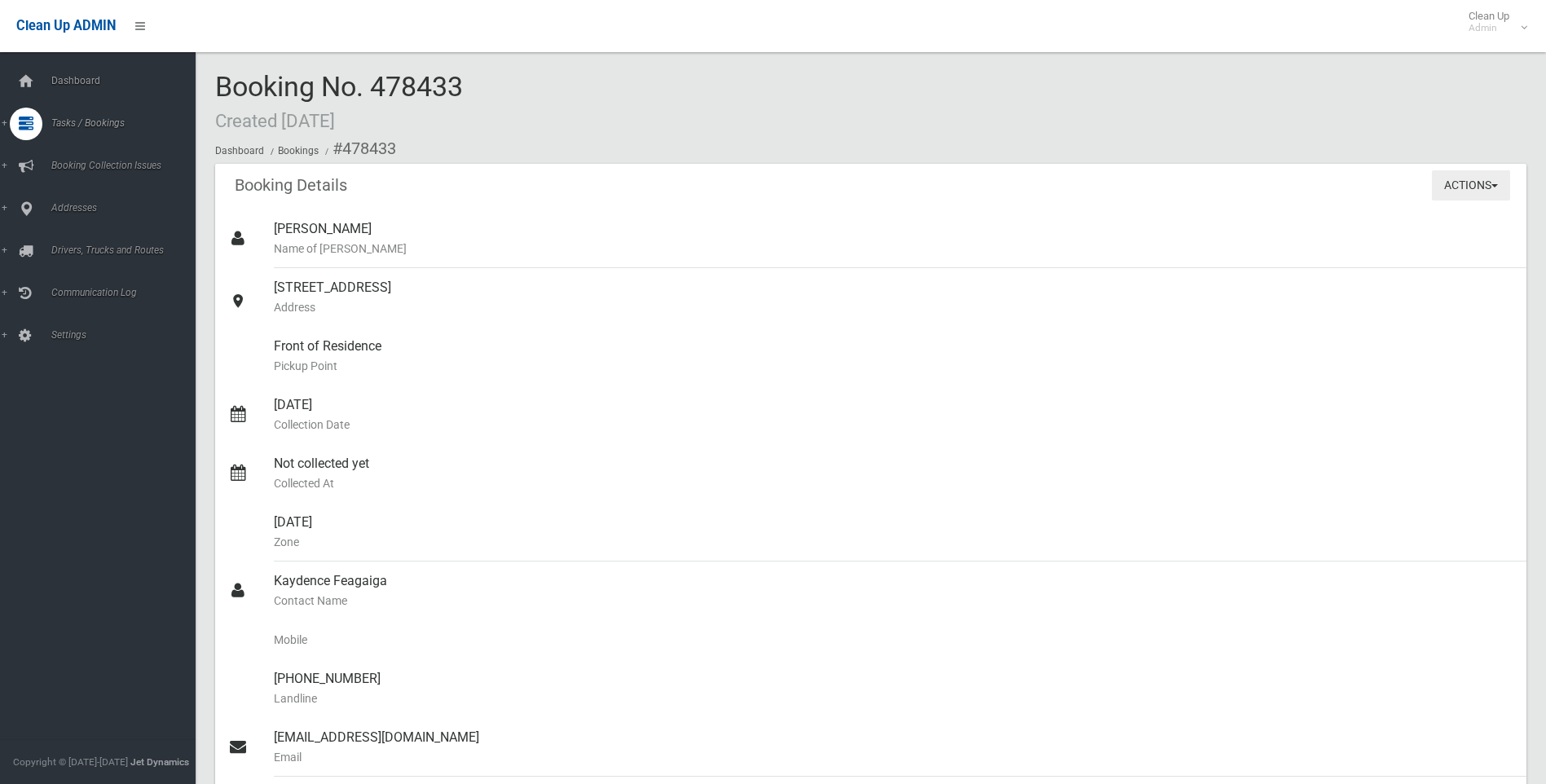
click at [1499, 184] on button "Actions" at bounding box center [1472, 186] width 79 height 30
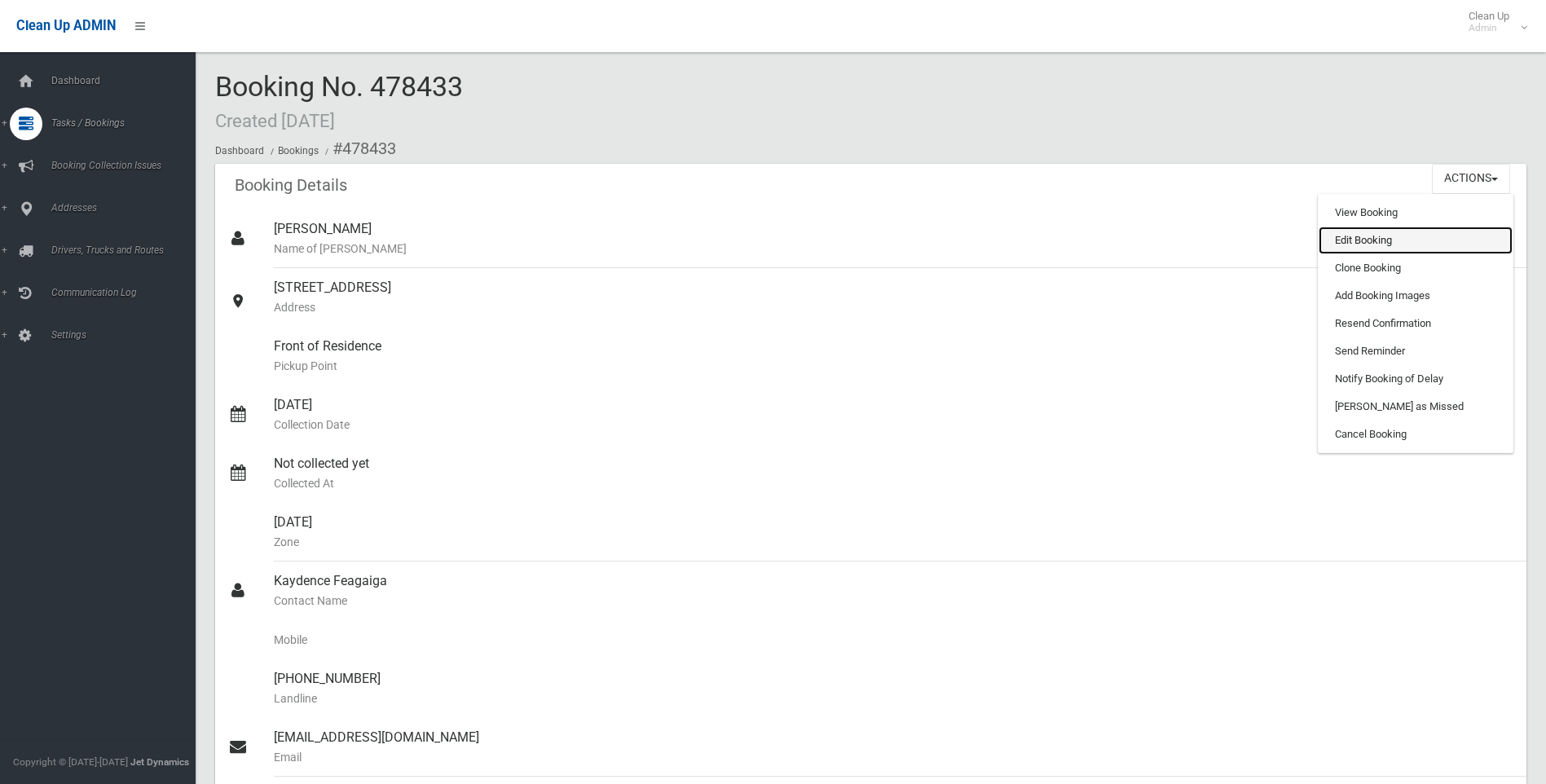
click at [1384, 240] on link "Edit Booking" at bounding box center [1415, 240] width 194 height 28
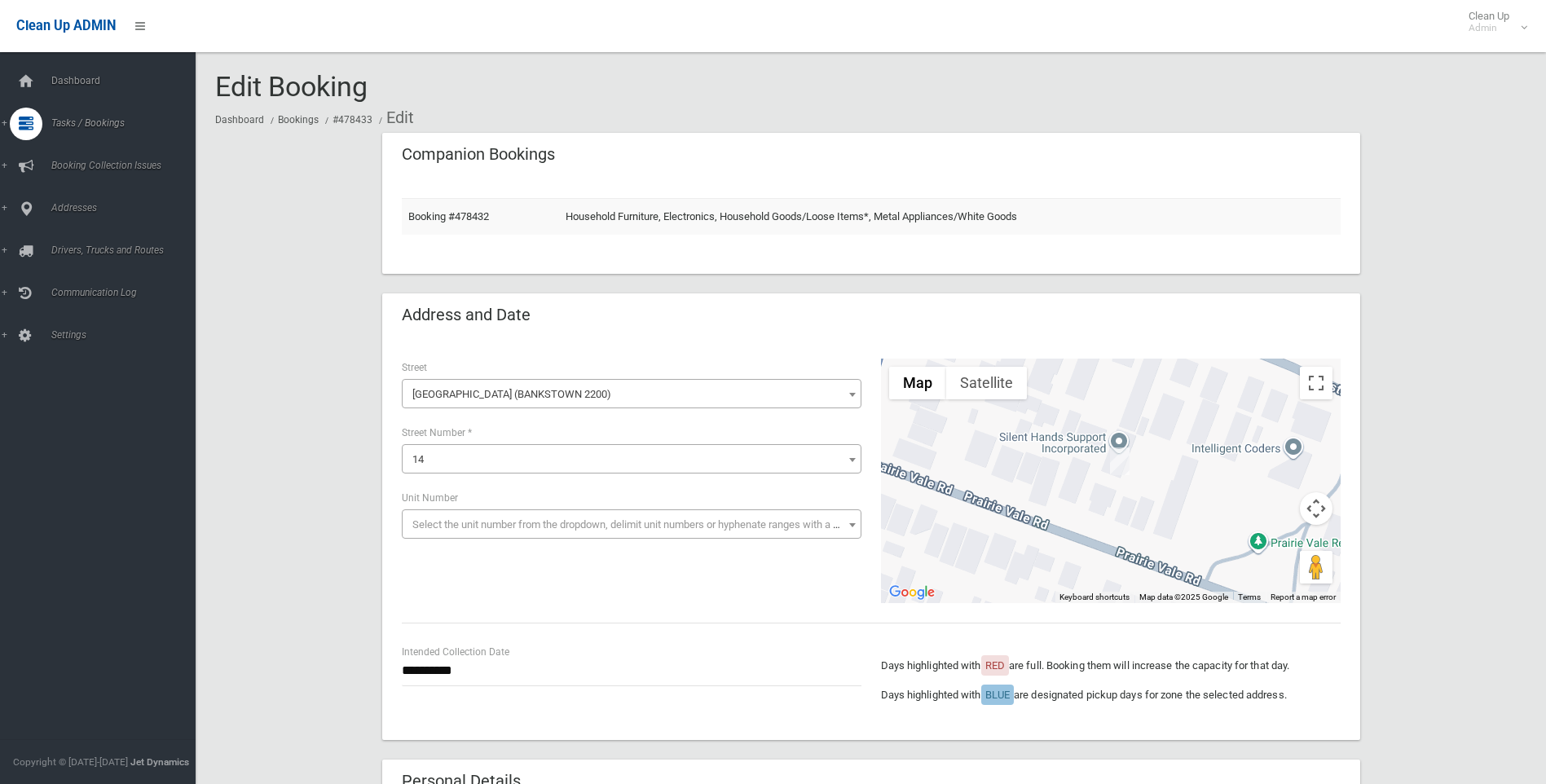
click at [413, 520] on span "Select the unit number from the dropdown, delimit unit numbers or hyphenate ran…" at bounding box center [640, 525] width 456 height 13
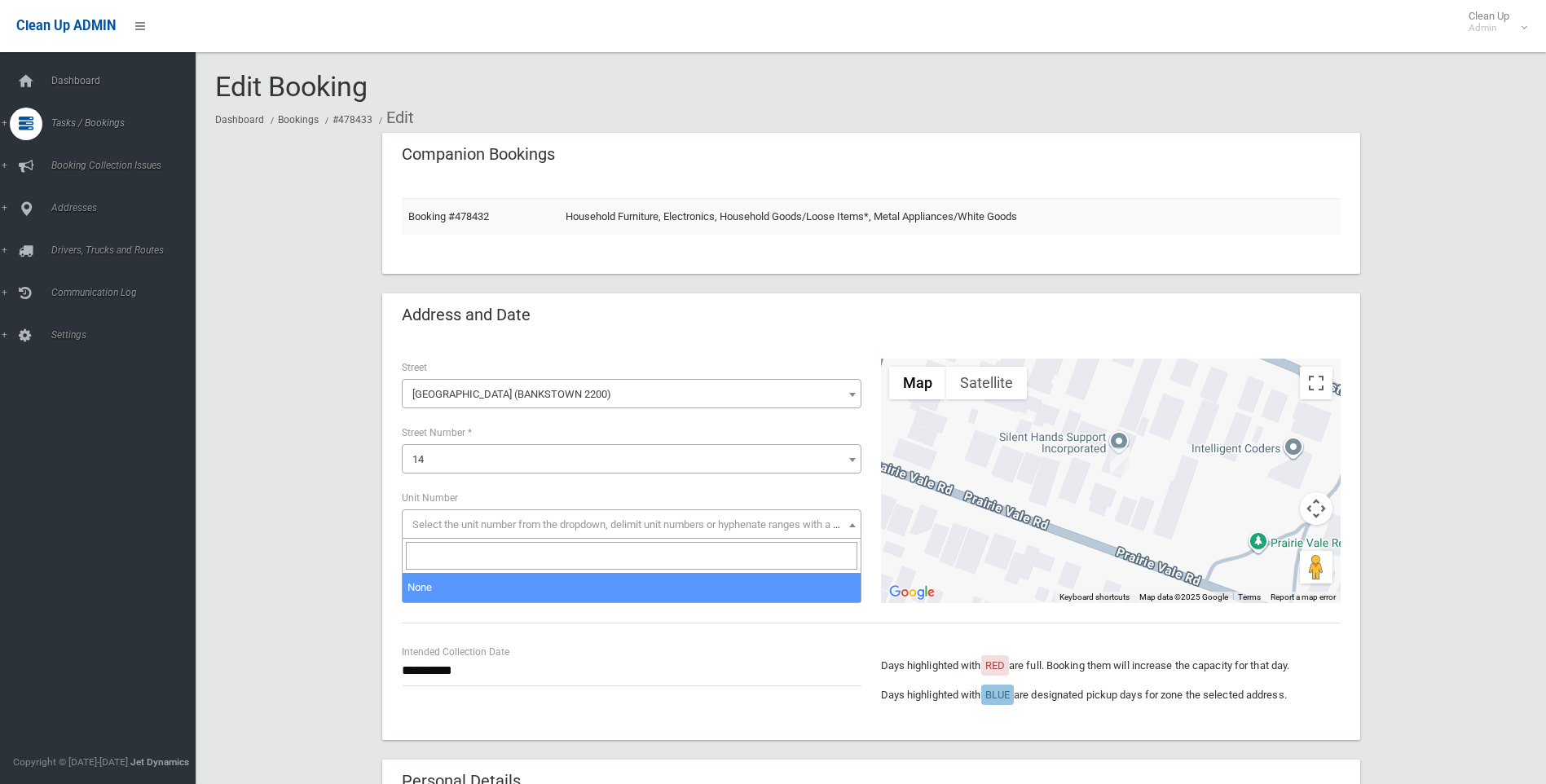
click at [429, 554] on input "search" at bounding box center [631, 555] width 452 height 28
type input "*"
select select "*"
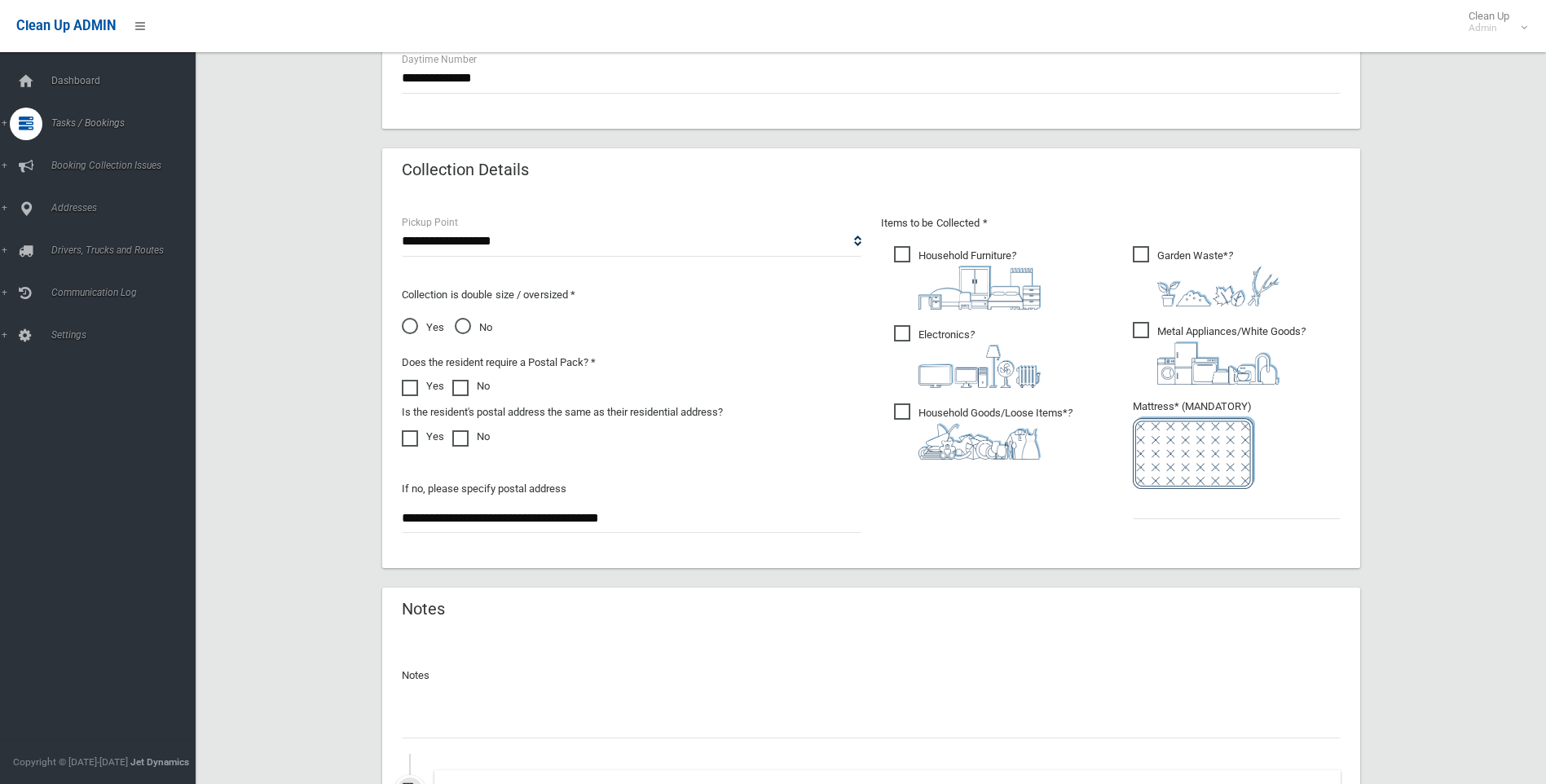
scroll to position [974, 0]
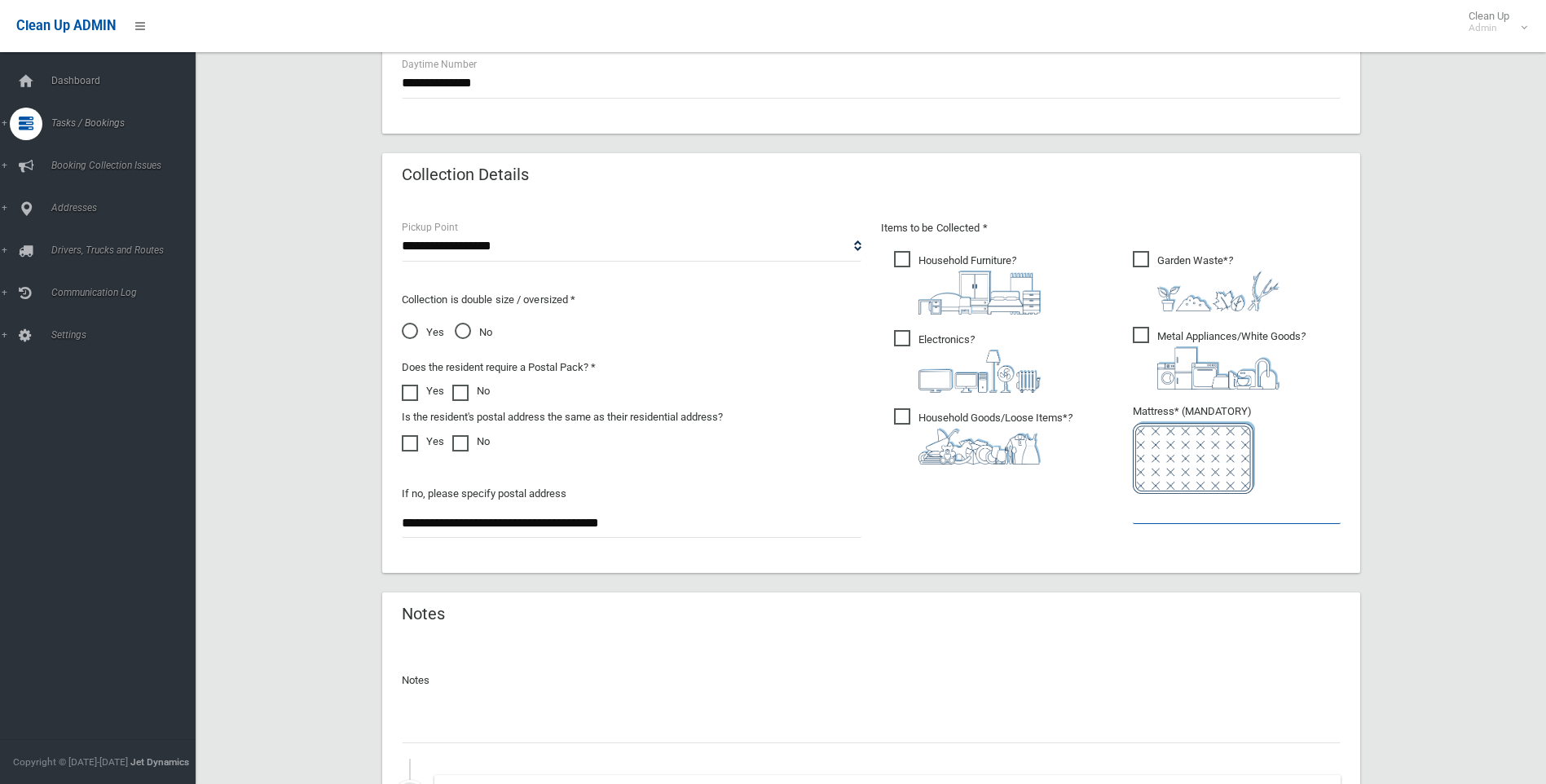
click at [1156, 511] on input "text" at bounding box center [1237, 509] width 207 height 30
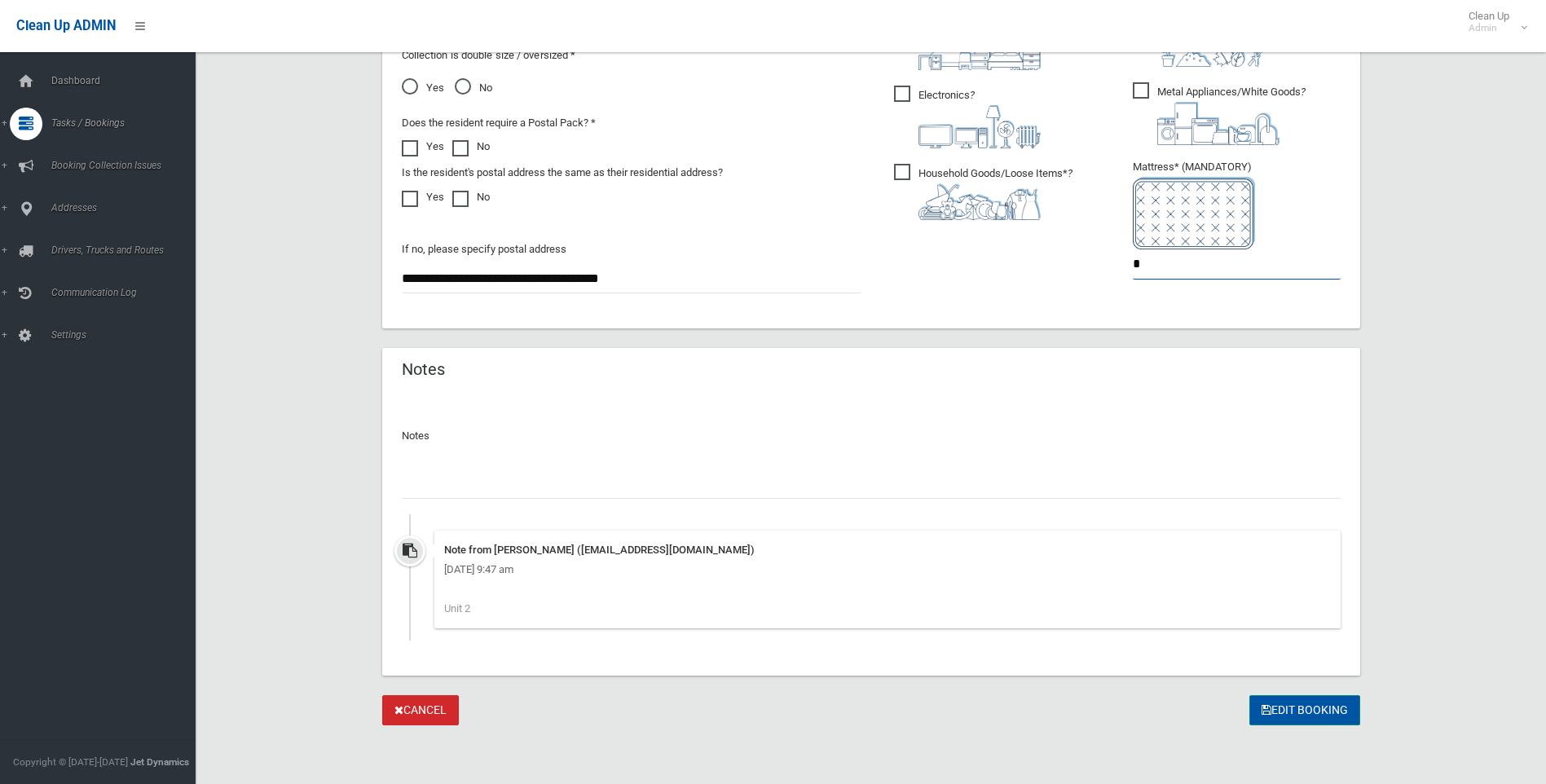
type input "*"
click at [1295, 708] on button "Edit Booking" at bounding box center [1305, 711] width 111 height 30
